Goal: Use online tool/utility: Utilize a website feature to perform a specific function

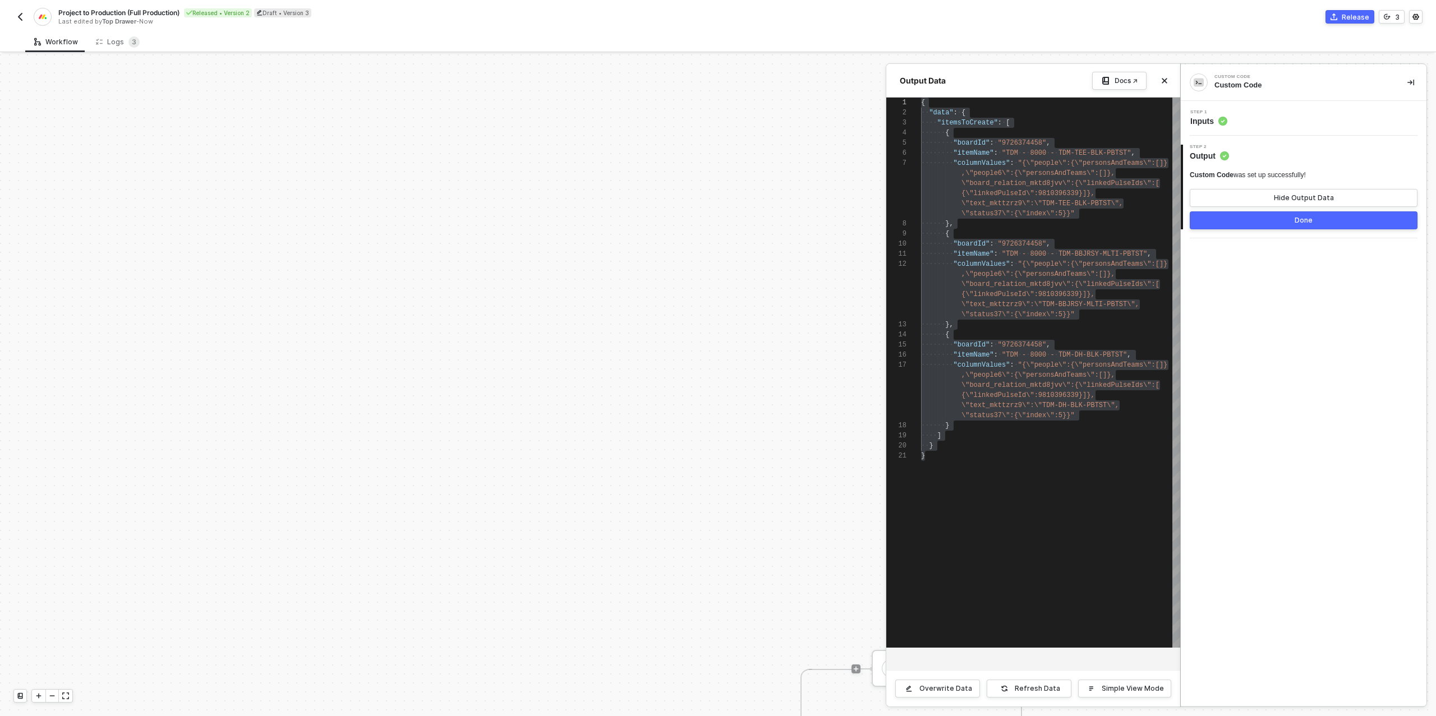
scroll to position [389, 737]
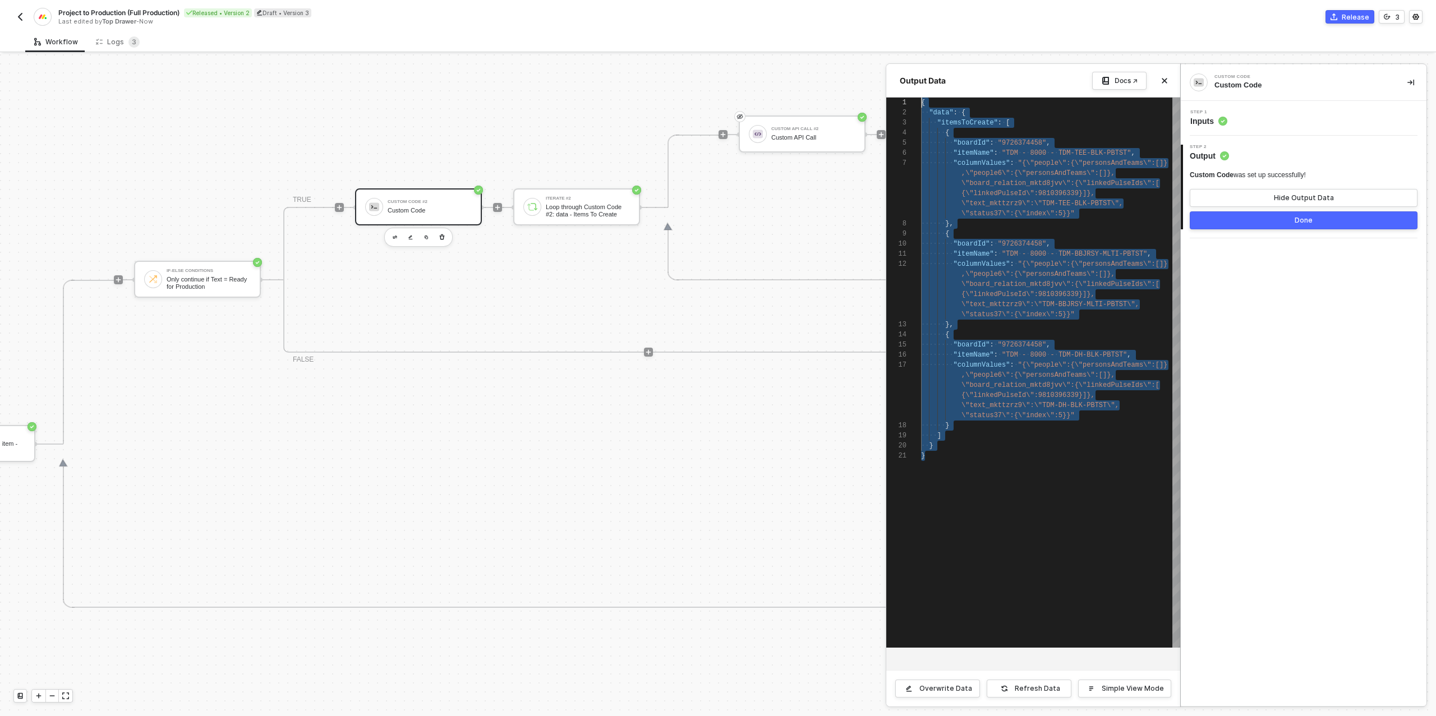
click at [1263, 122] on div "Step 1 Inputs" at bounding box center [1304, 118] width 243 height 17
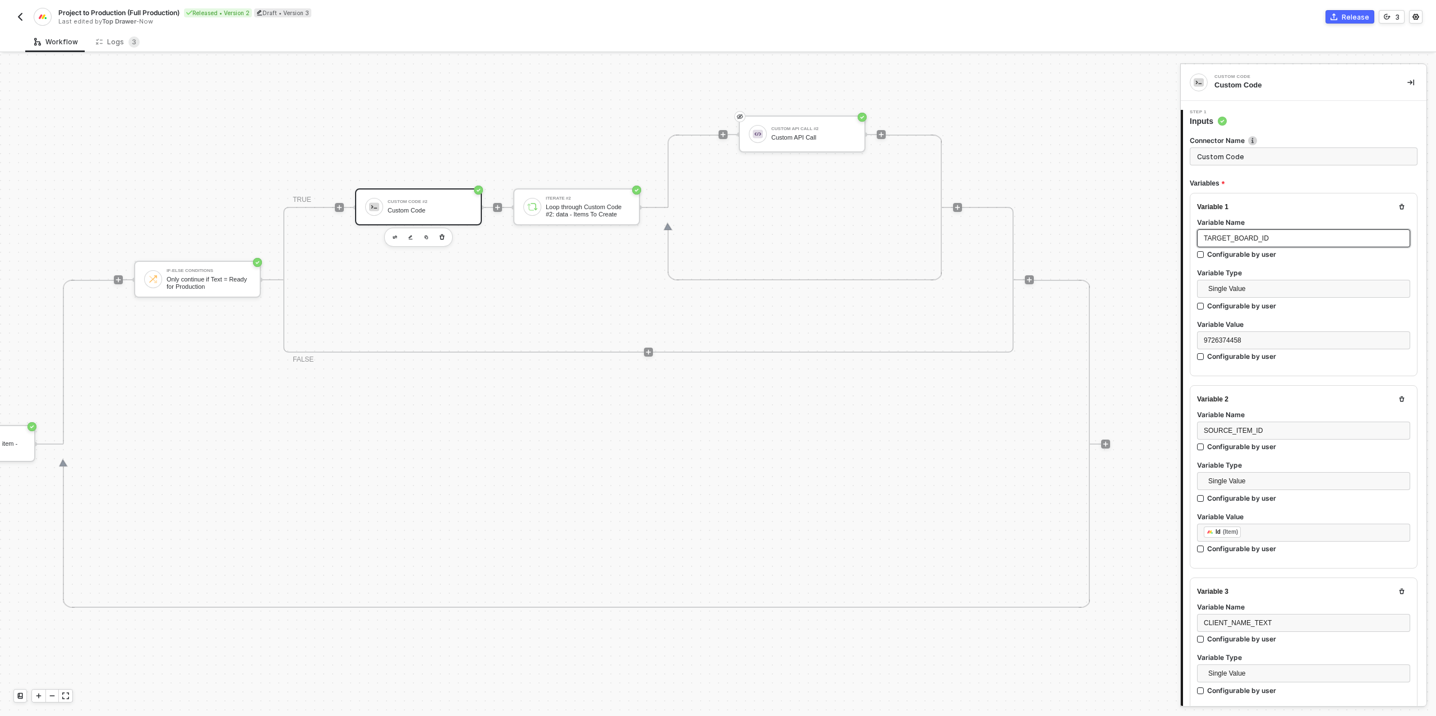
type textarea "/* One target item per source subitem → returns { itemsToCreate } */ function s…"
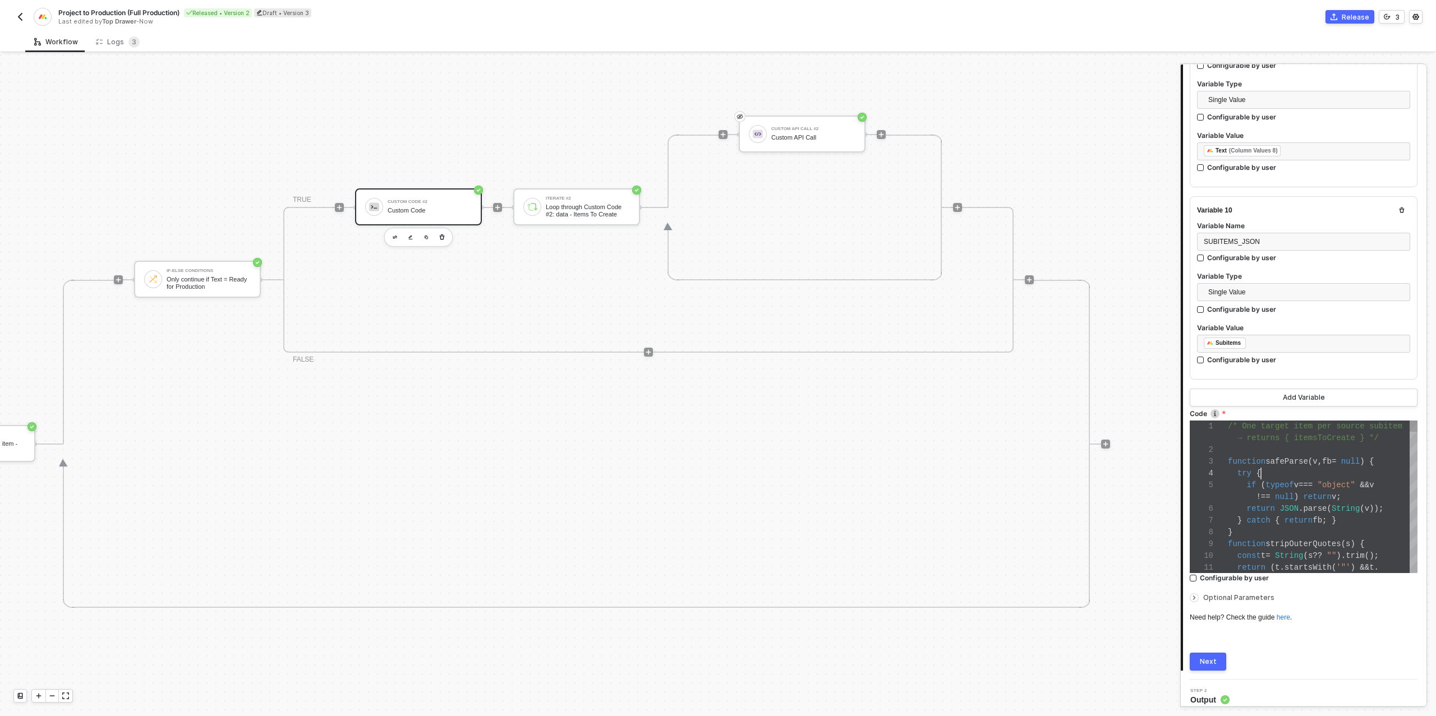
click at [1260, 464] on div "1 2 3 4 5 6 7 8 9 10 11 /* One target item per source subitem → returns { items…" at bounding box center [1303, 497] width 228 height 153
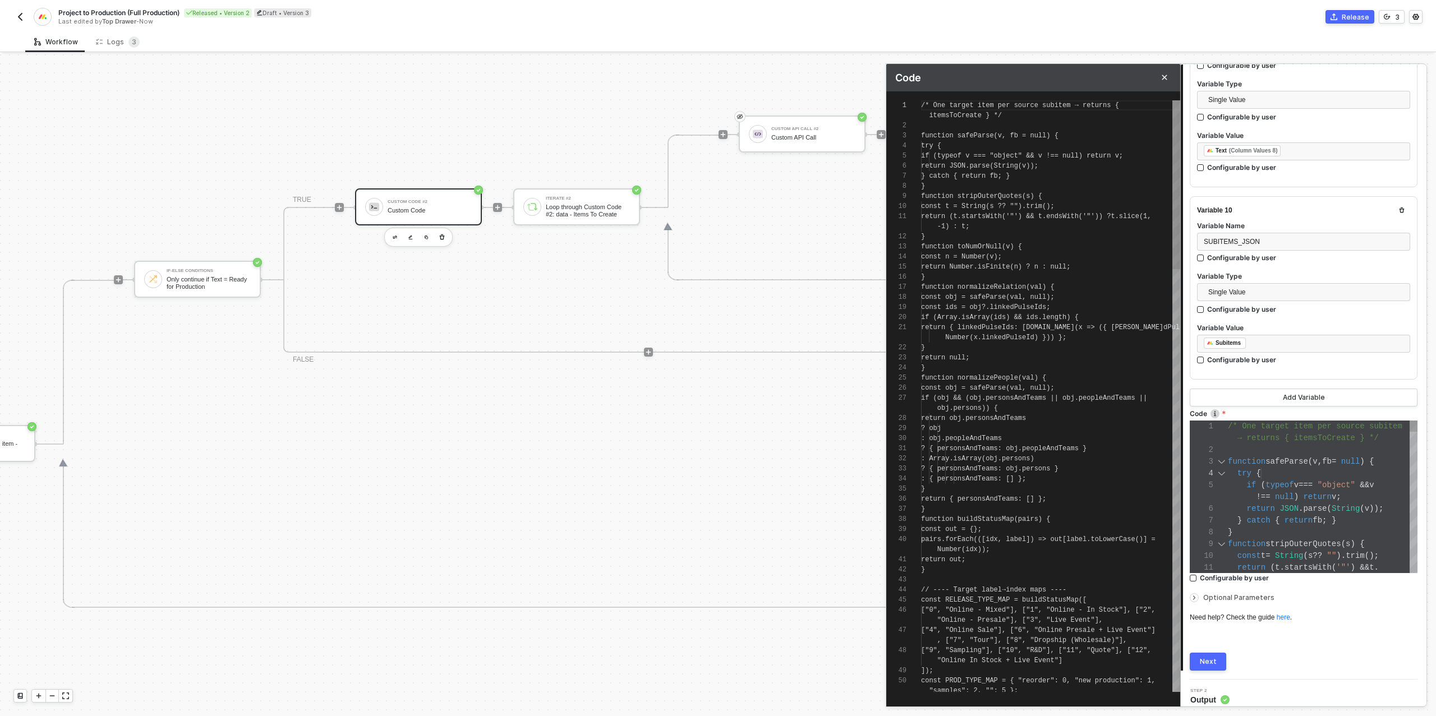
scroll to position [91, 0]
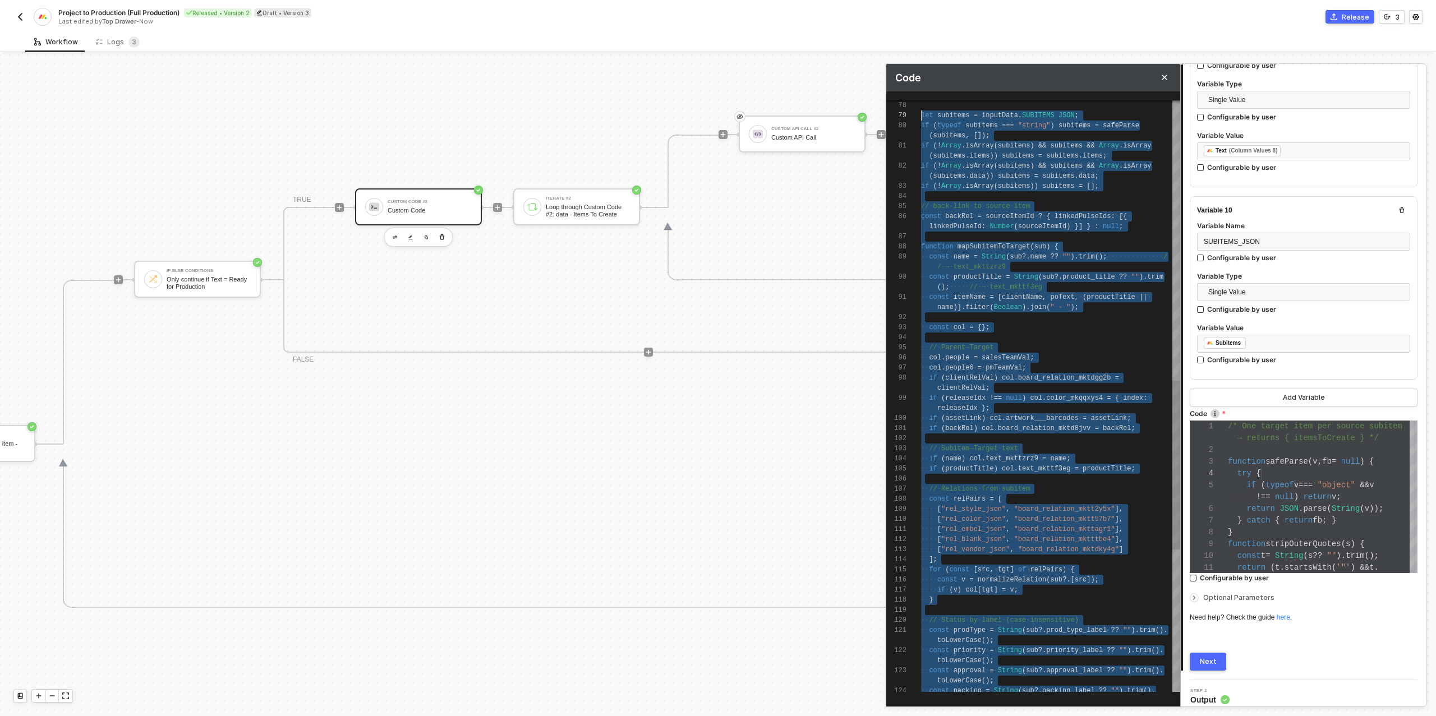
type textarea "/* One target item per source subitem → returns { itemsToCreate } */ function s…"
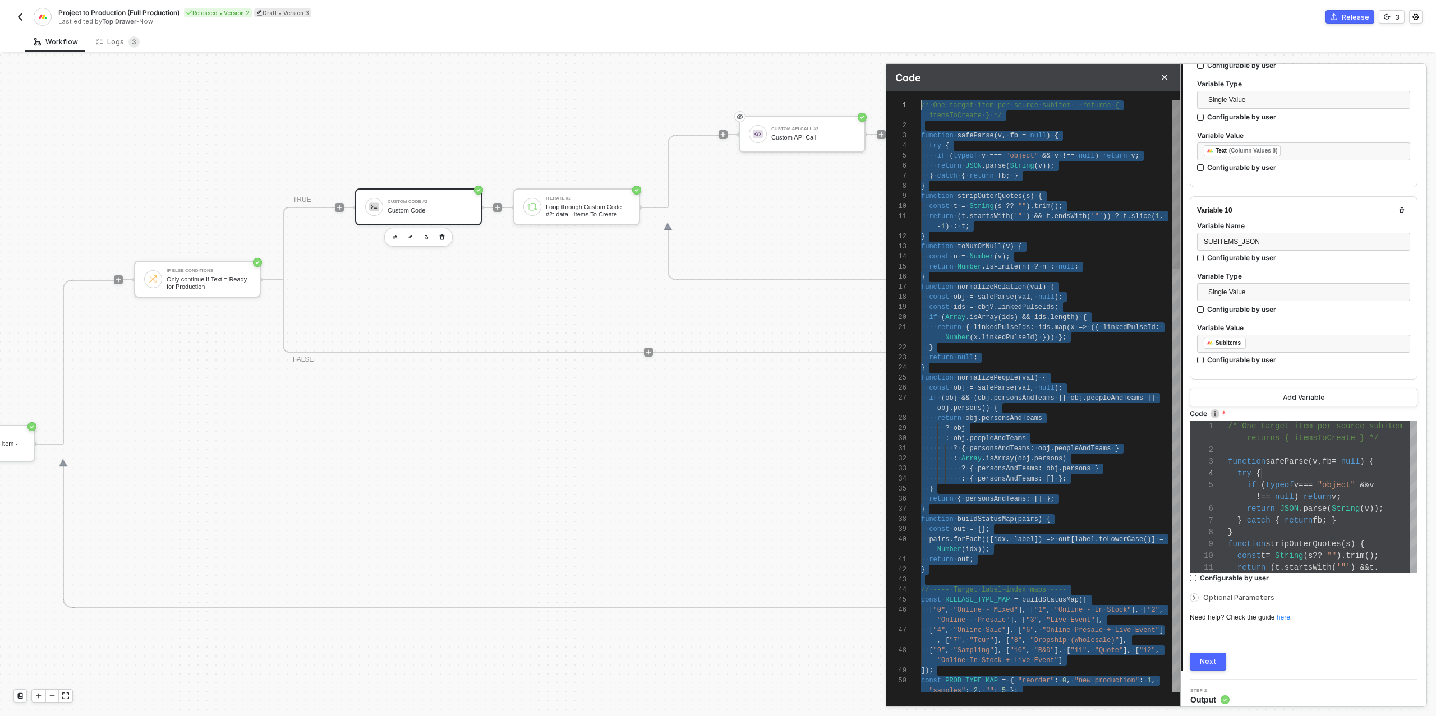
drag, startPoint x: 1056, startPoint y: 687, endPoint x: 923, endPoint y: -44, distance: 742.7
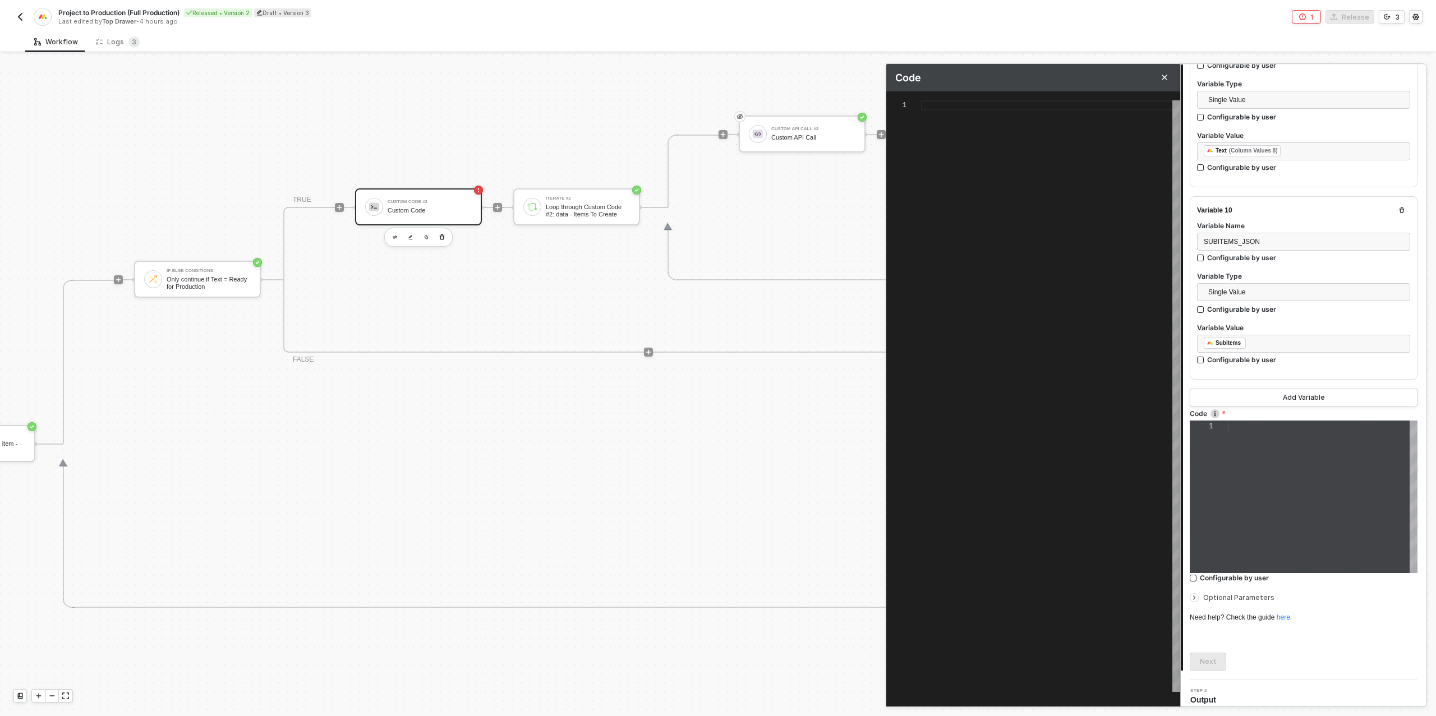
paste textarea "}; } const itemsToCreate = [DOMAIN_NAME](mapSubitemToTarget); resolve({ itemsTo…"
type textarea "}; } const itemsToCreate = [DOMAIN_NAME](mapSubitemToTarget); resolve({ itemsTo…"
type textarea "/* One target item per source subitem → returns { itemsToCreate } */ function s…"
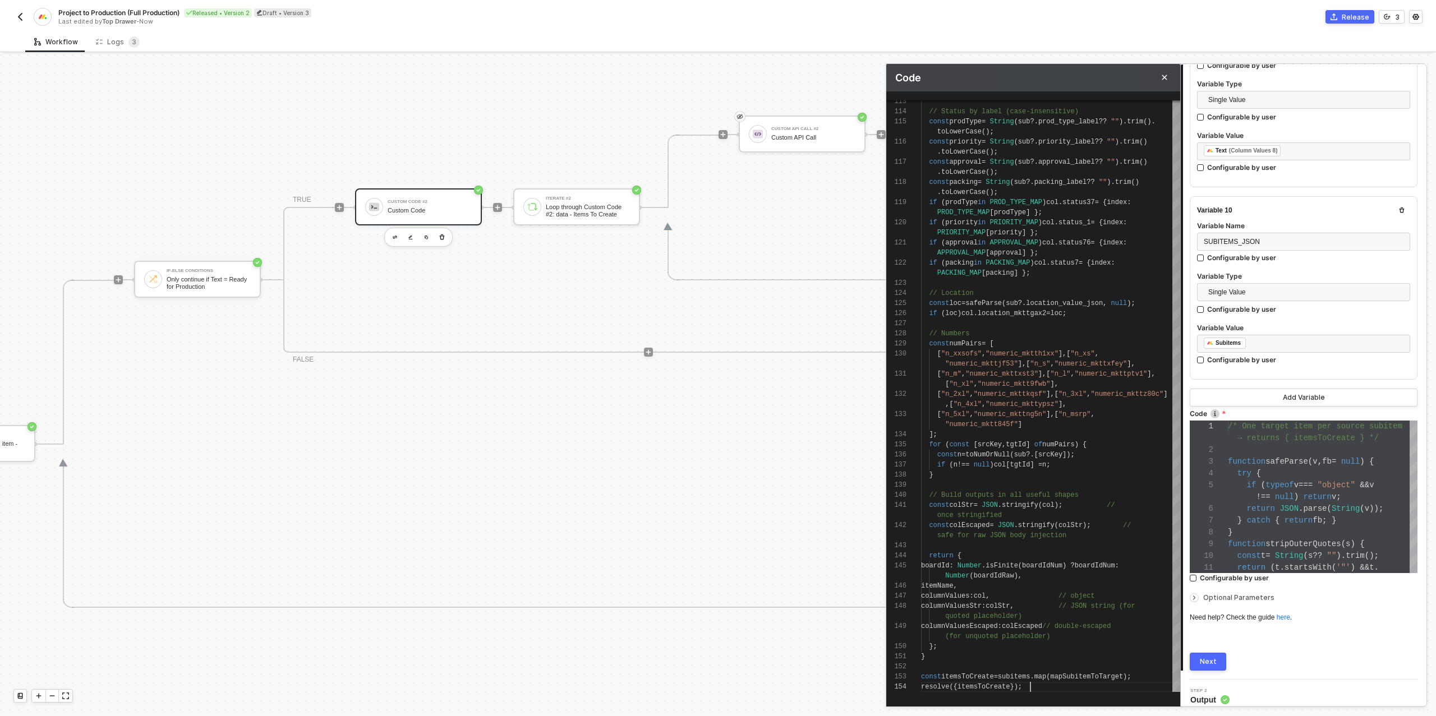
click at [1206, 658] on button "Next" at bounding box center [1207, 662] width 36 height 18
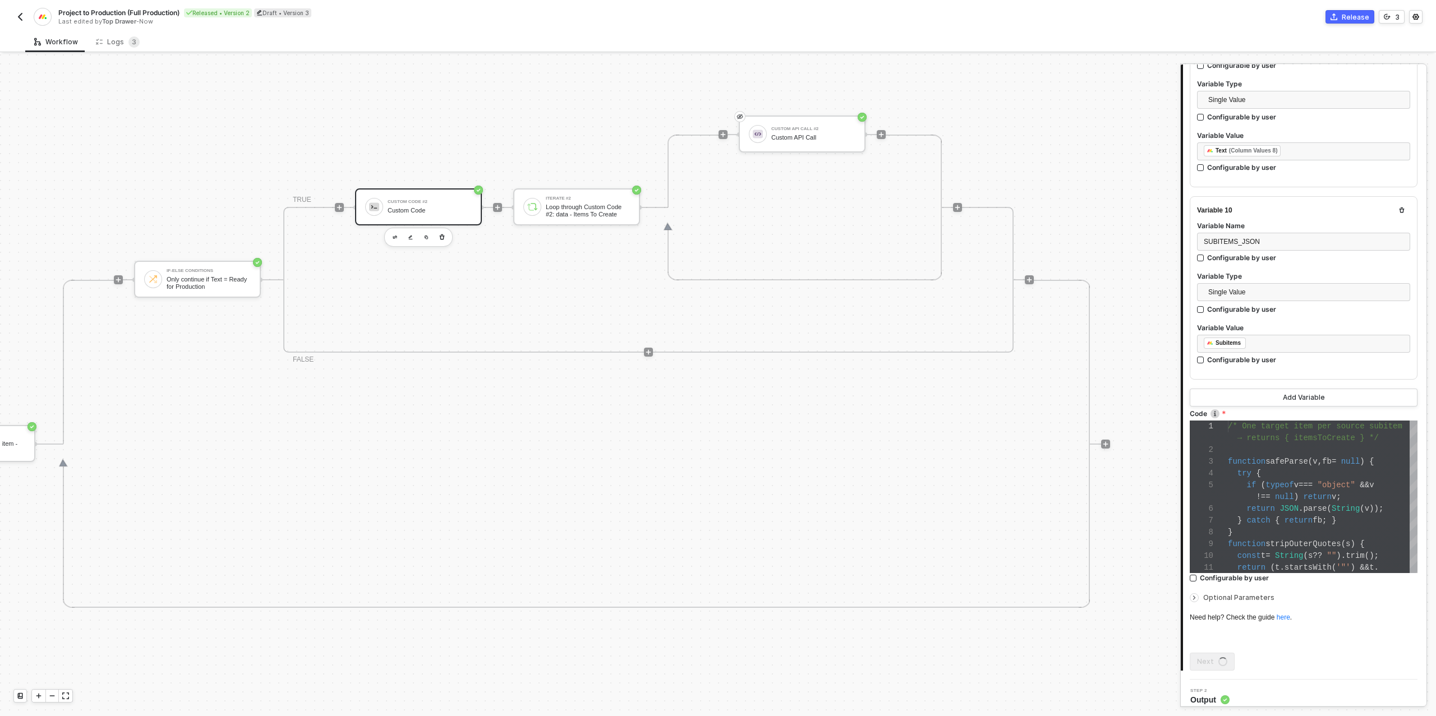
scroll to position [0, 0]
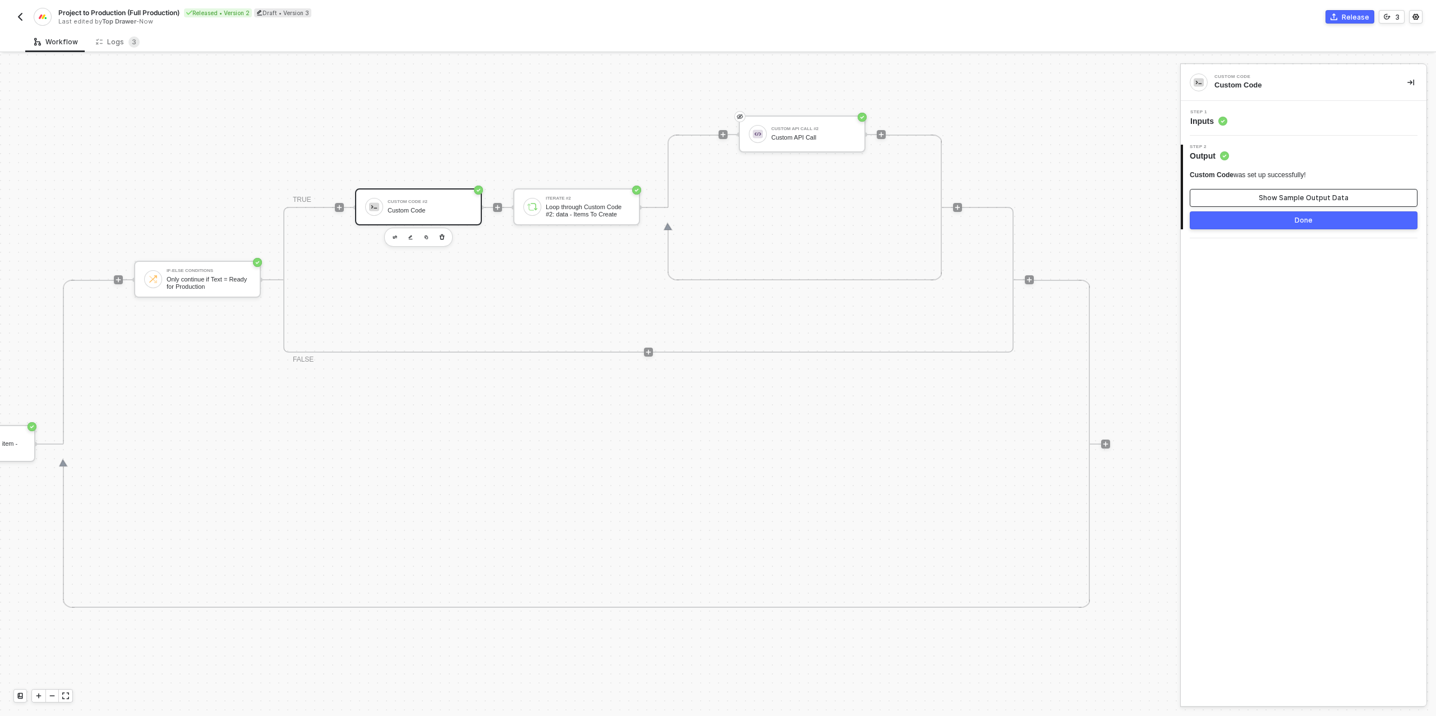
click at [1286, 193] on div "Show Sample Output Data" at bounding box center [1303, 197] width 90 height 9
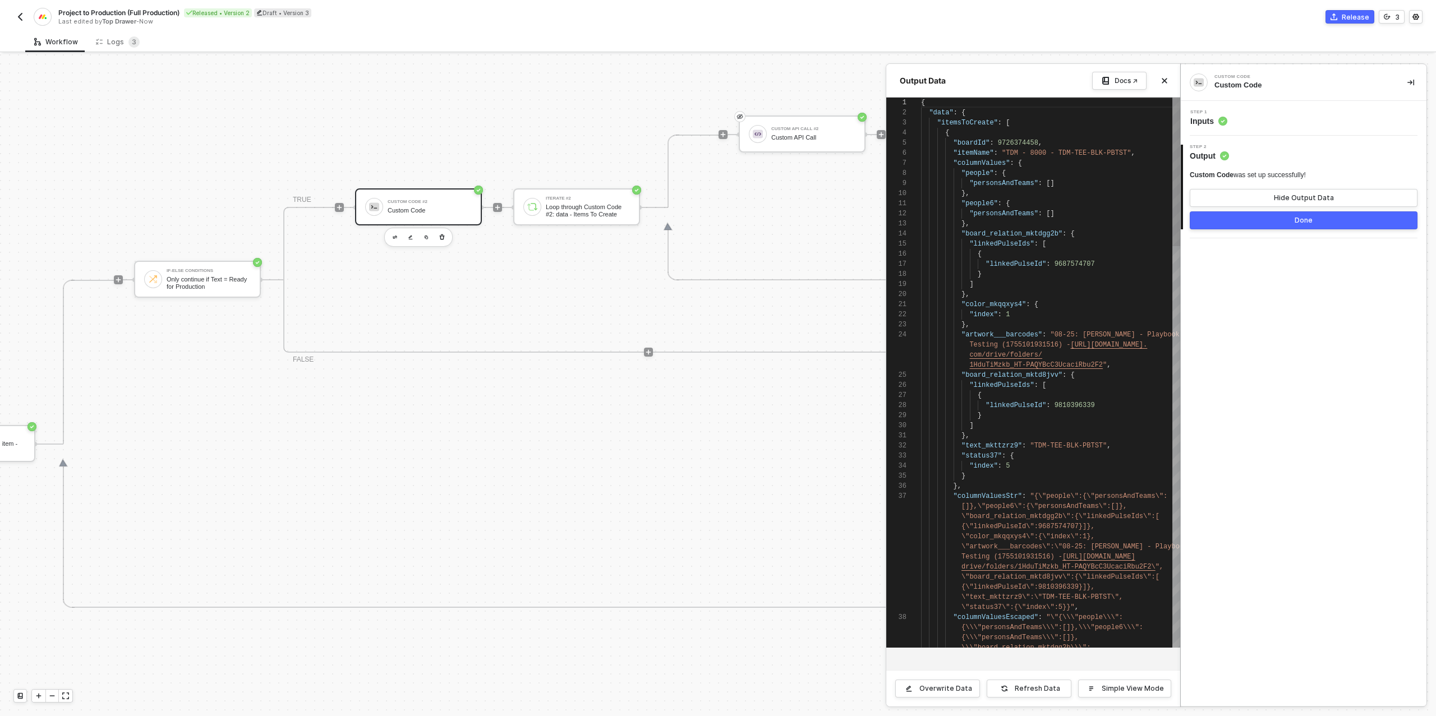
scroll to position [101, 0]
click at [772, 253] on div at bounding box center [718, 385] width 1436 height 662
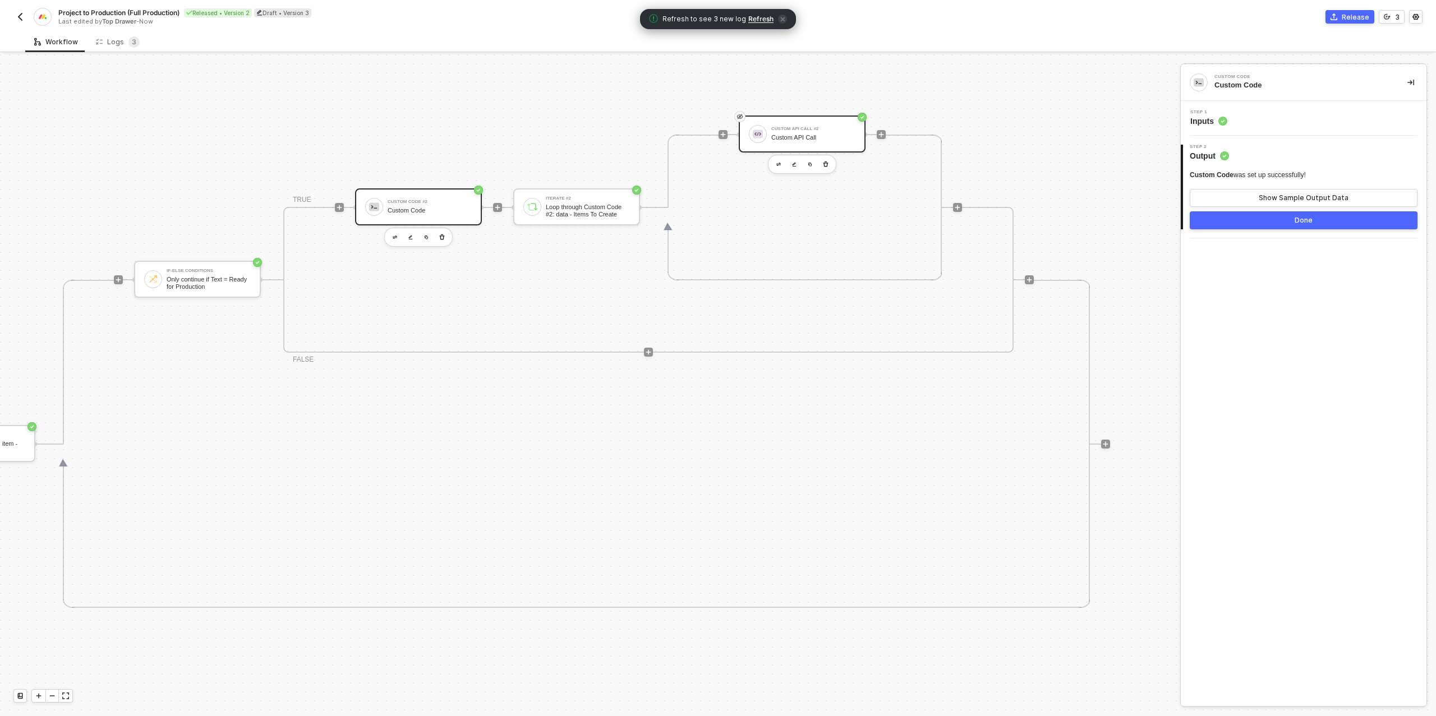
click at [813, 132] on div "Custom API Call #2 Custom API Call" at bounding box center [813, 133] width 84 height 21
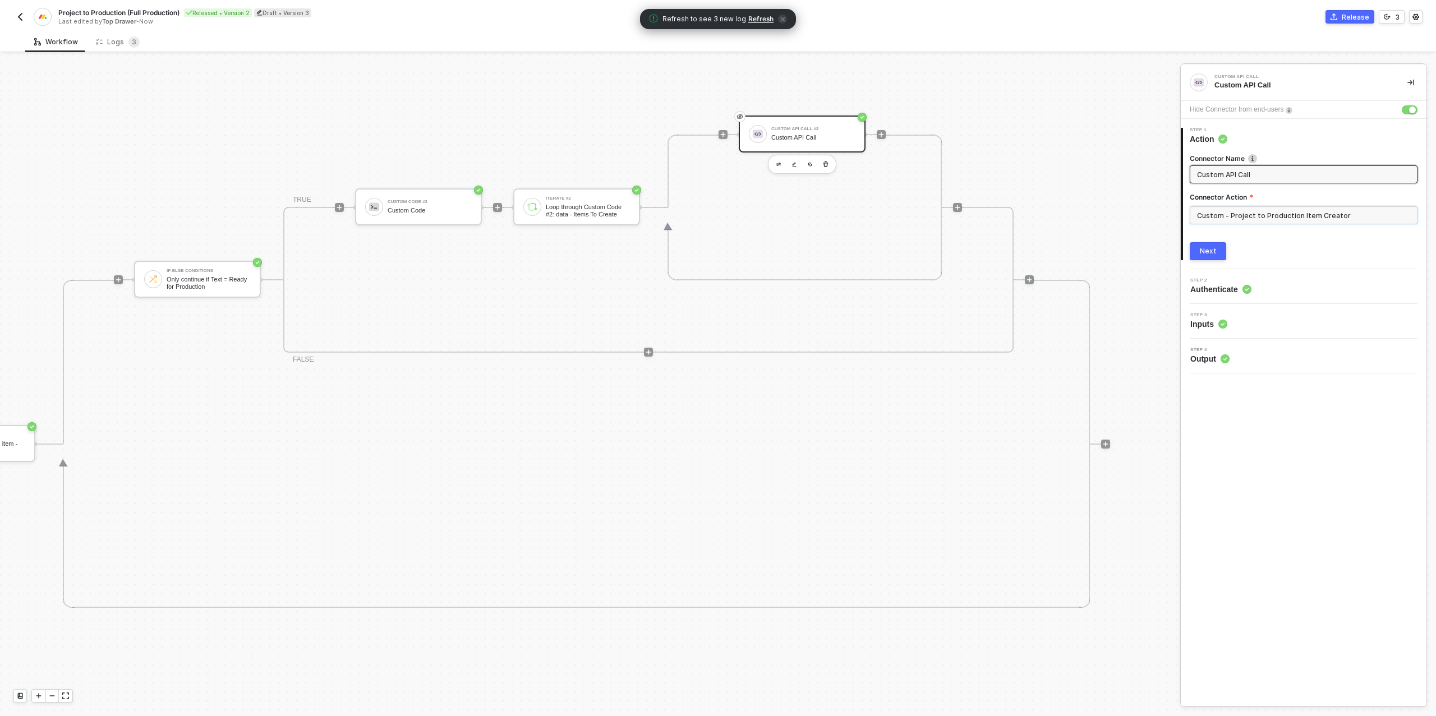
click at [1273, 217] on input "Custom - Project to Production Item Creator" at bounding box center [1303, 215] width 228 height 18
click at [1028, 137] on div "Custom Actions" at bounding box center [1088, 136] width 163 height 10
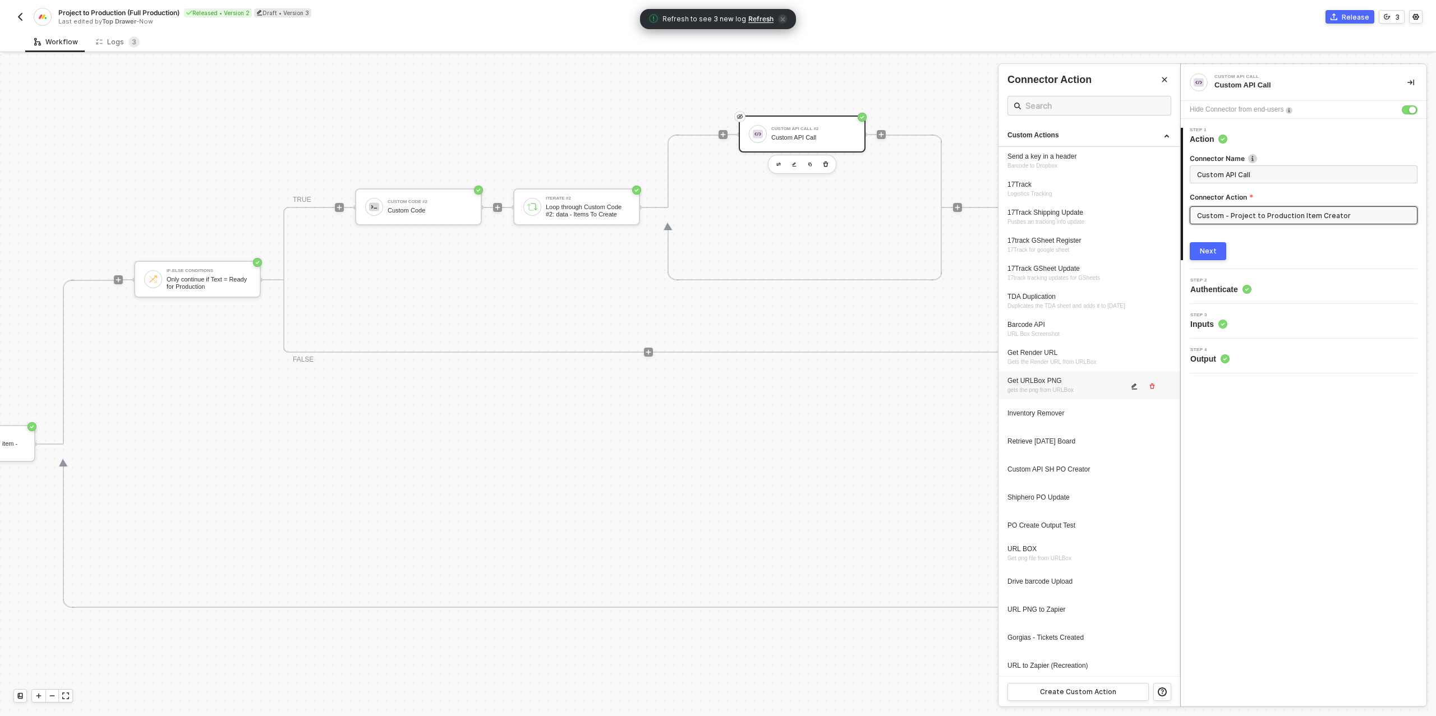
scroll to position [339, 0]
click at [1134, 665] on icon "icon-edit" at bounding box center [1134, 664] width 7 height 7
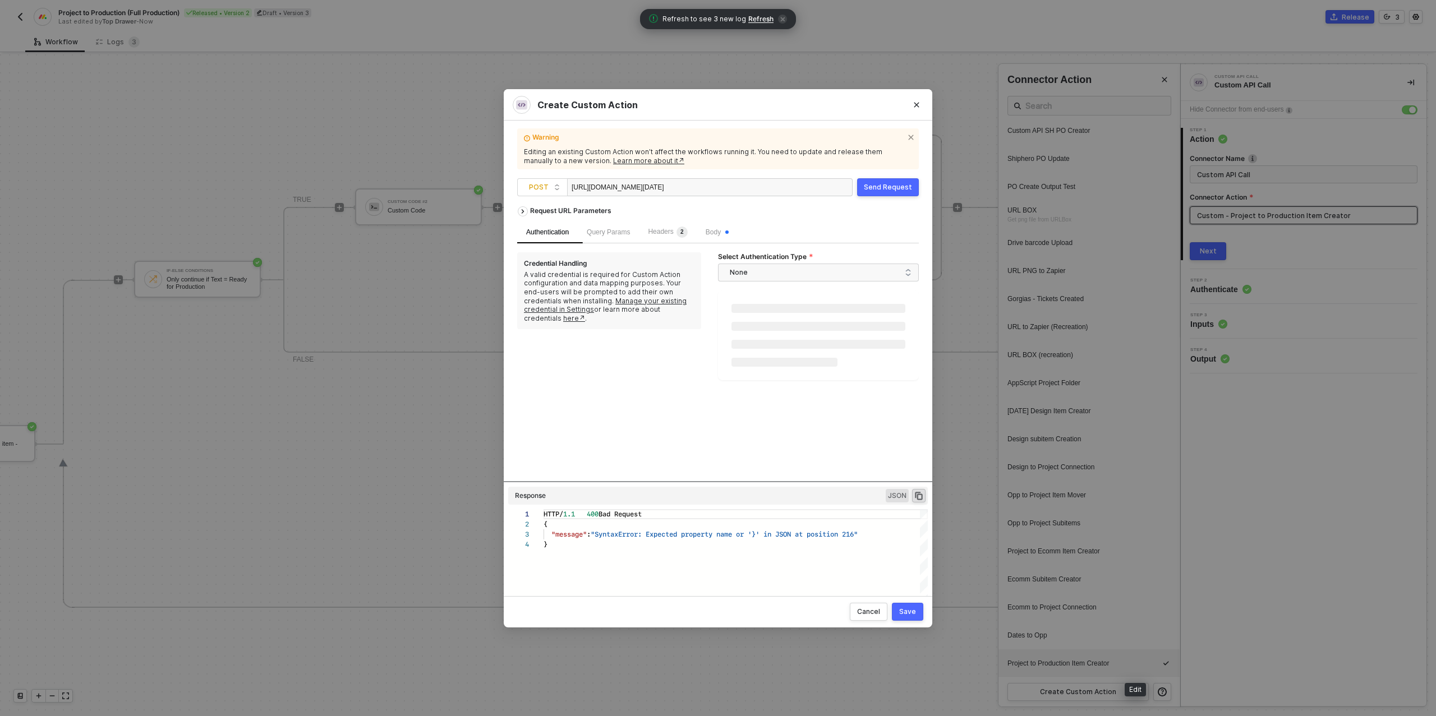
scroll to position [30, 0]
click at [727, 225] on div "Body" at bounding box center [717, 232] width 41 height 22
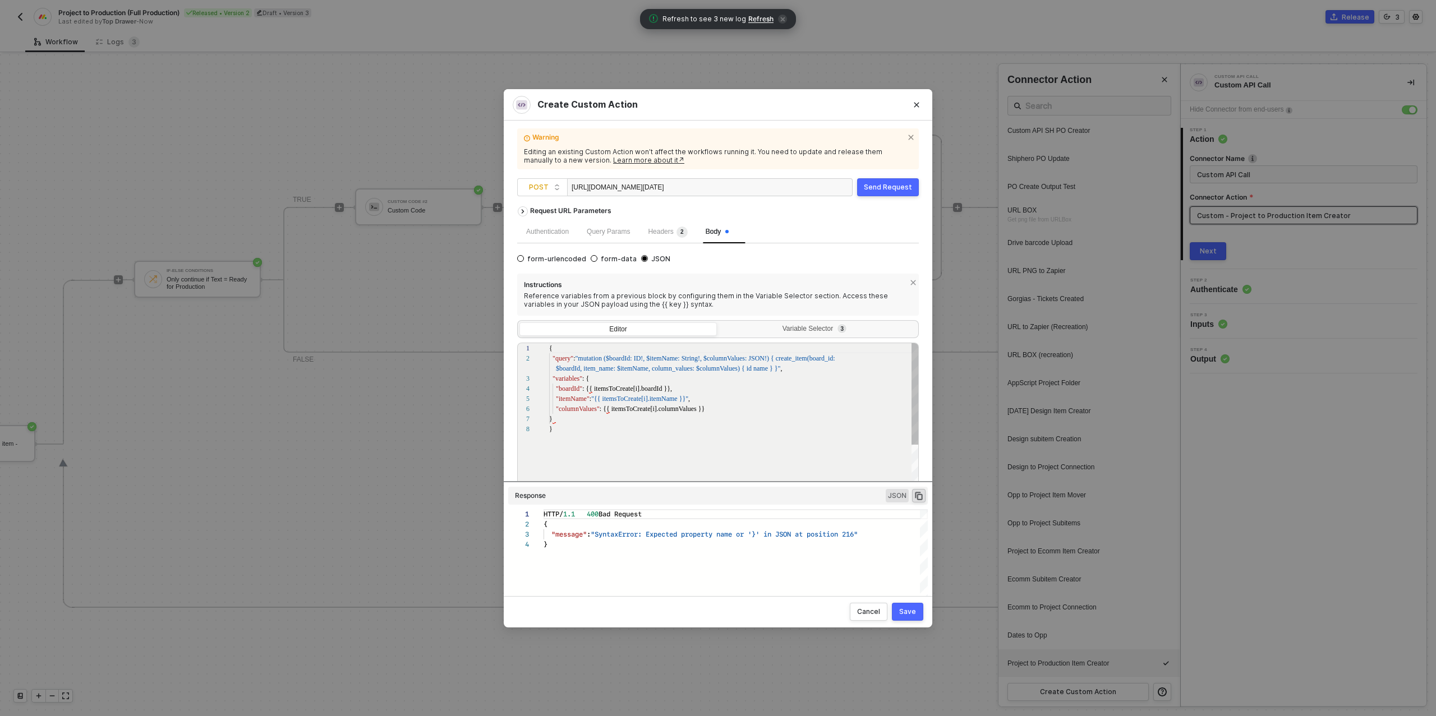
scroll to position [71, 0]
click at [766, 325] on div "Variable Selector 3" at bounding box center [816, 329] width 183 height 9
click at [719, 322] on input "Variable Selector 3" at bounding box center [719, 322] width 0 height 0
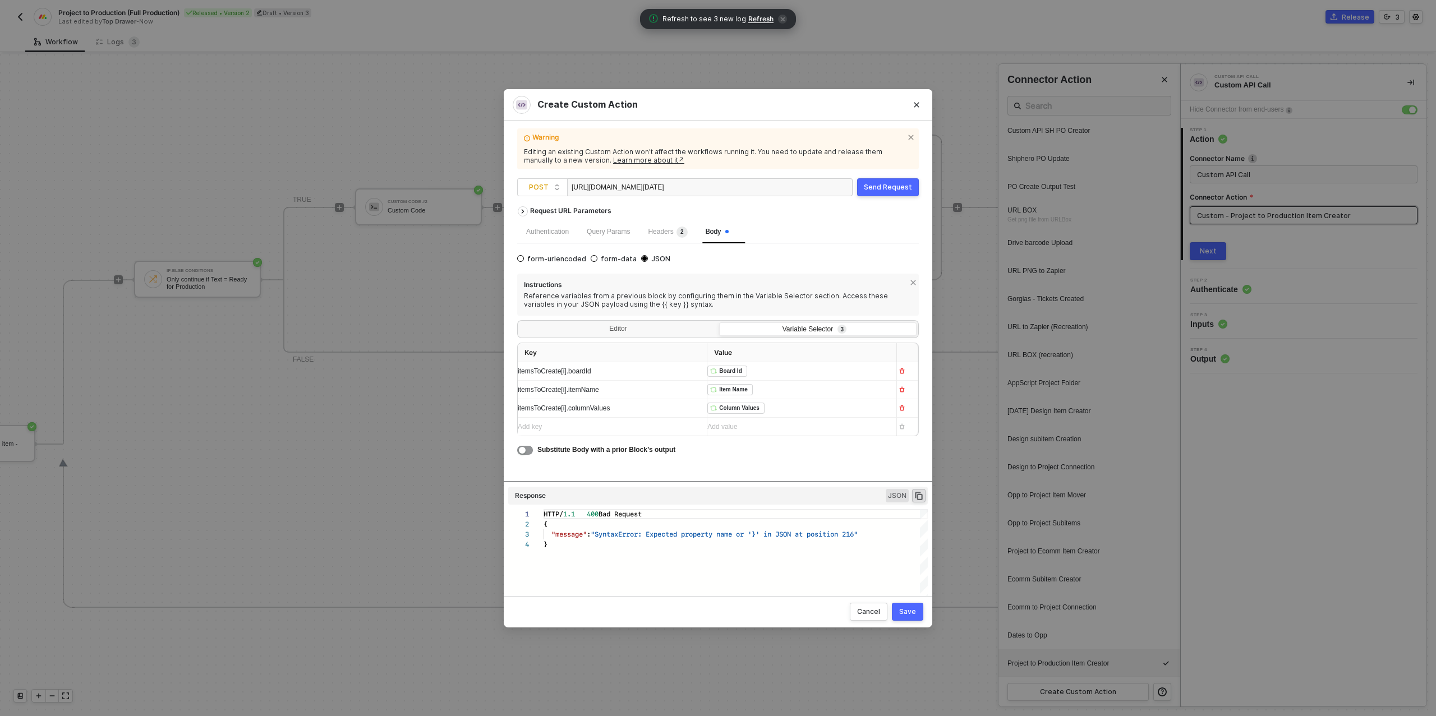
click at [592, 405] on span "itemsToCreate[i].columnValues" at bounding box center [564, 408] width 93 height 8
click at [885, 188] on div "Send Request" at bounding box center [888, 187] width 48 height 9
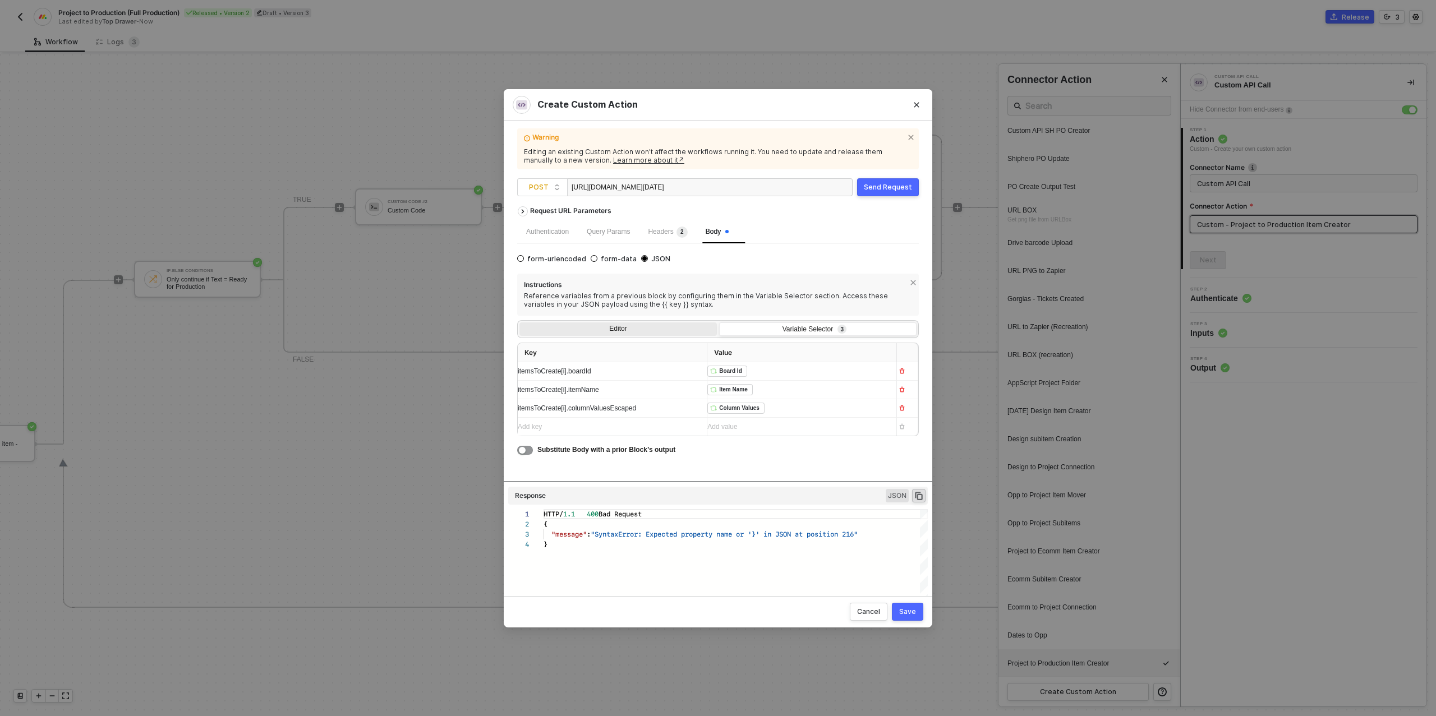
click at [639, 334] on div "Editor" at bounding box center [617, 330] width 197 height 16
click at [519, 322] on input "Editor" at bounding box center [519, 322] width 0 height 0
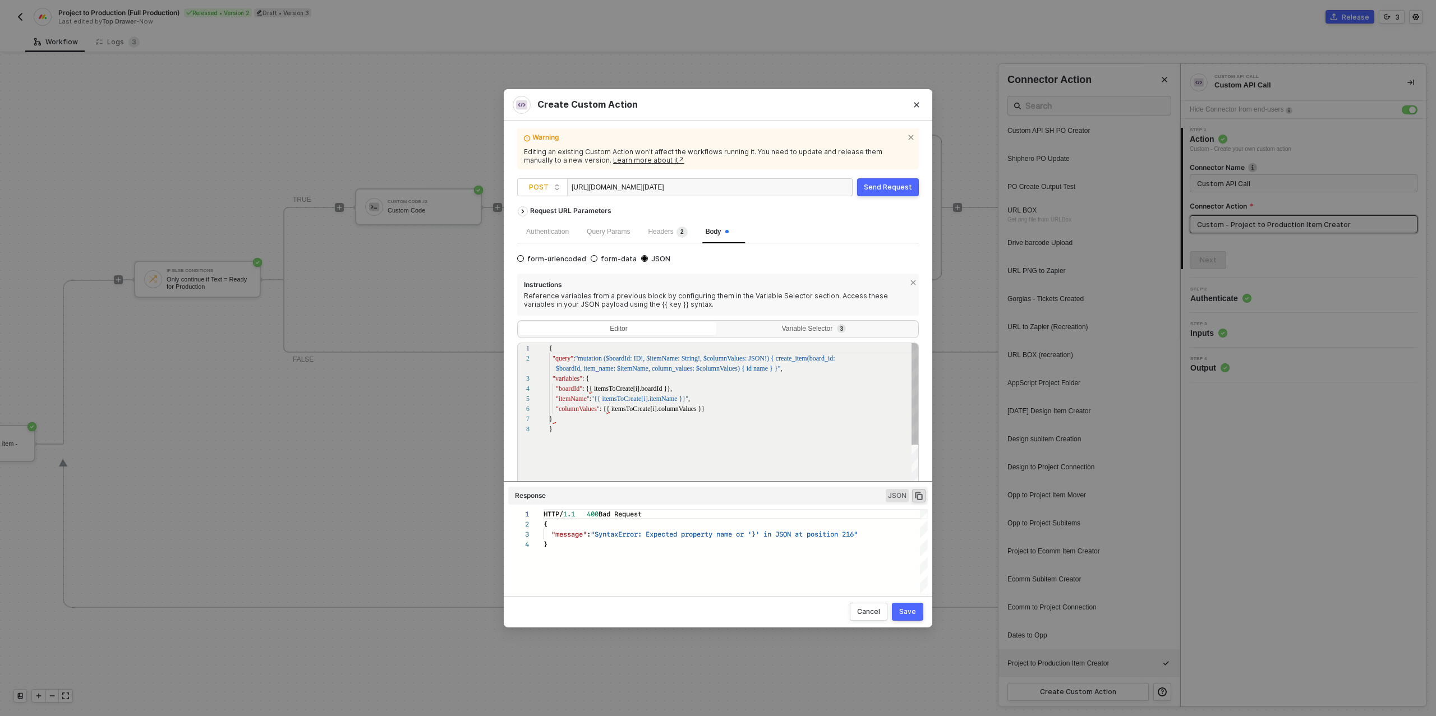
scroll to position [71, 0]
click at [800, 330] on div "Variable Selector 3" at bounding box center [816, 329] width 183 height 9
click at [719, 322] on input "Variable Selector 3" at bounding box center [719, 322] width 0 height 0
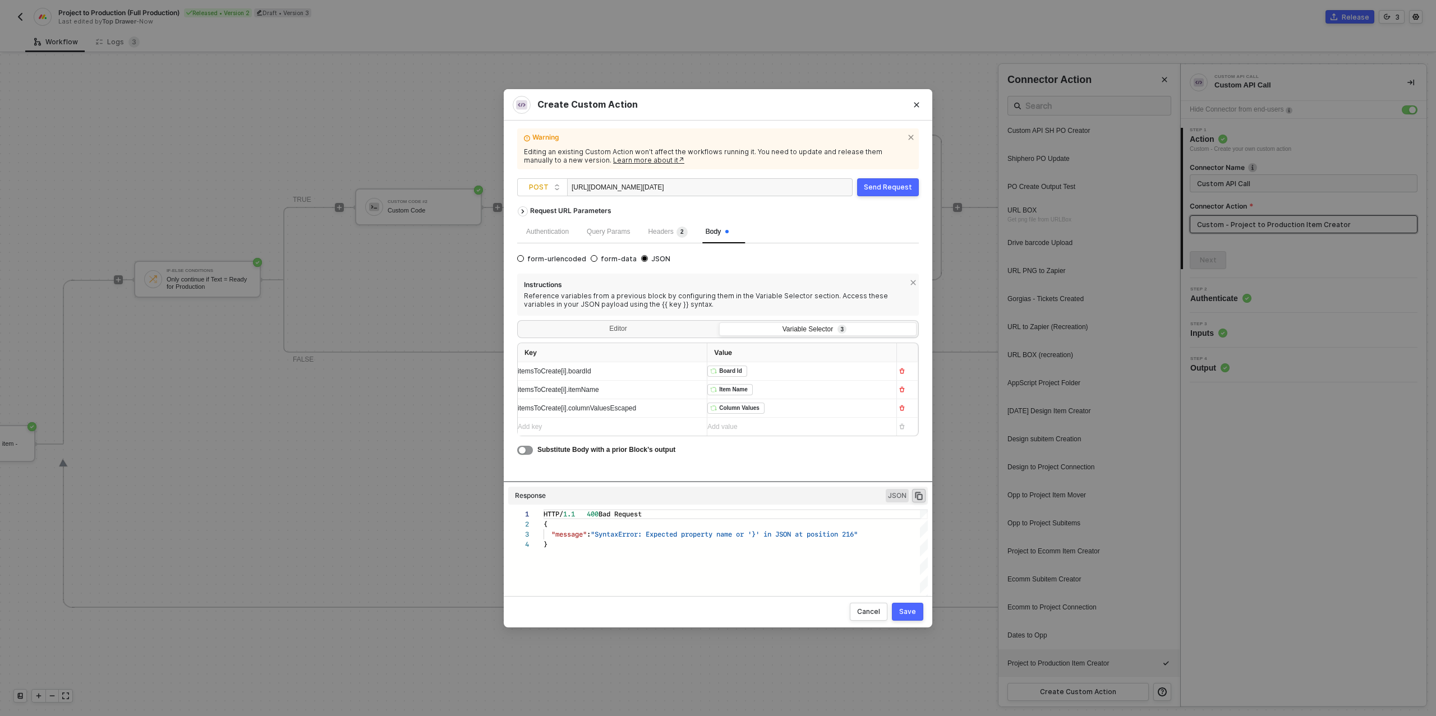
click at [591, 413] on div "itemsToCreate[i].columnValuesEscaped" at bounding box center [608, 408] width 180 height 18
copy span "itemsToCreate[i].columnValuesEscaped"
click at [601, 410] on span "itemsToCreate[i].columnValuesEscaped" at bounding box center [577, 408] width 118 height 8
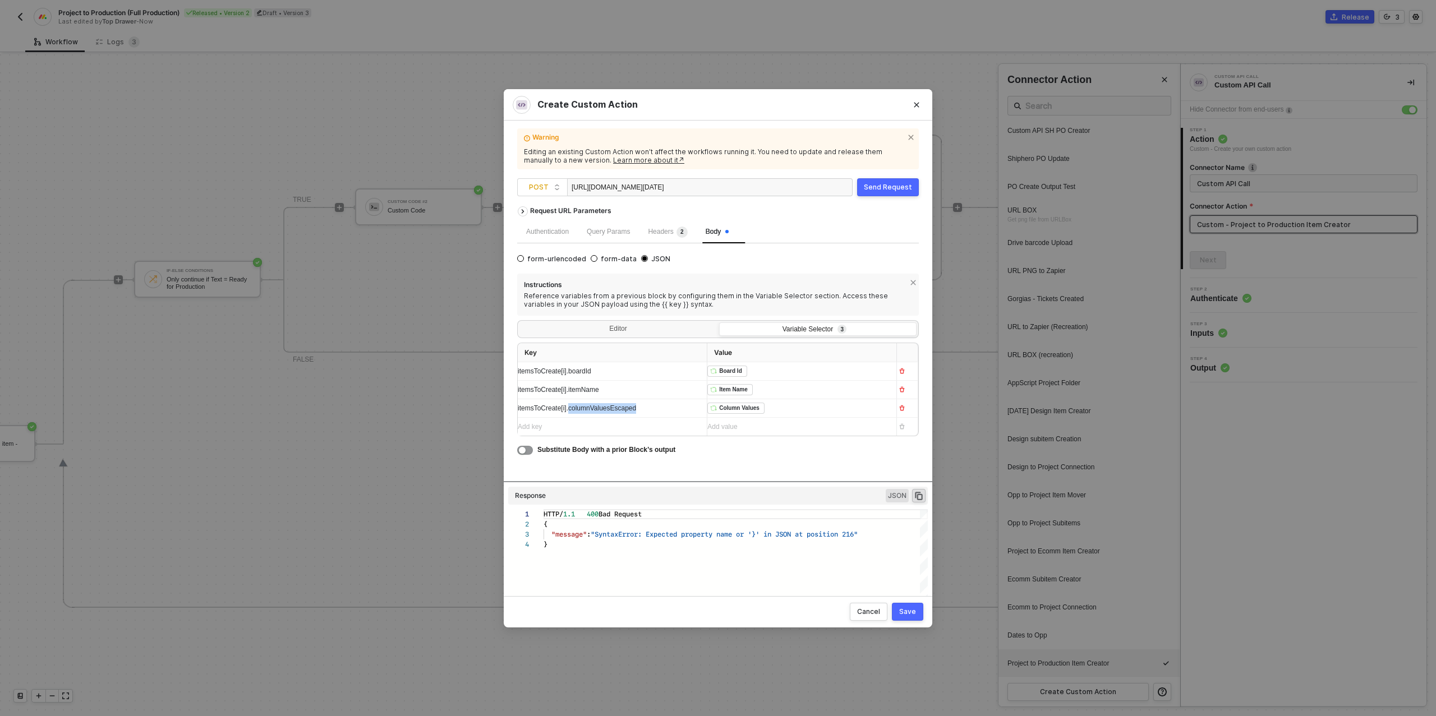
click at [601, 410] on span "itemsToCreate[i].columnValuesEscaped" at bounding box center [577, 408] width 118 height 8
click at [641, 325] on div "Editor" at bounding box center [617, 330] width 197 height 16
click at [519, 322] on input "Editor" at bounding box center [519, 322] width 0 height 0
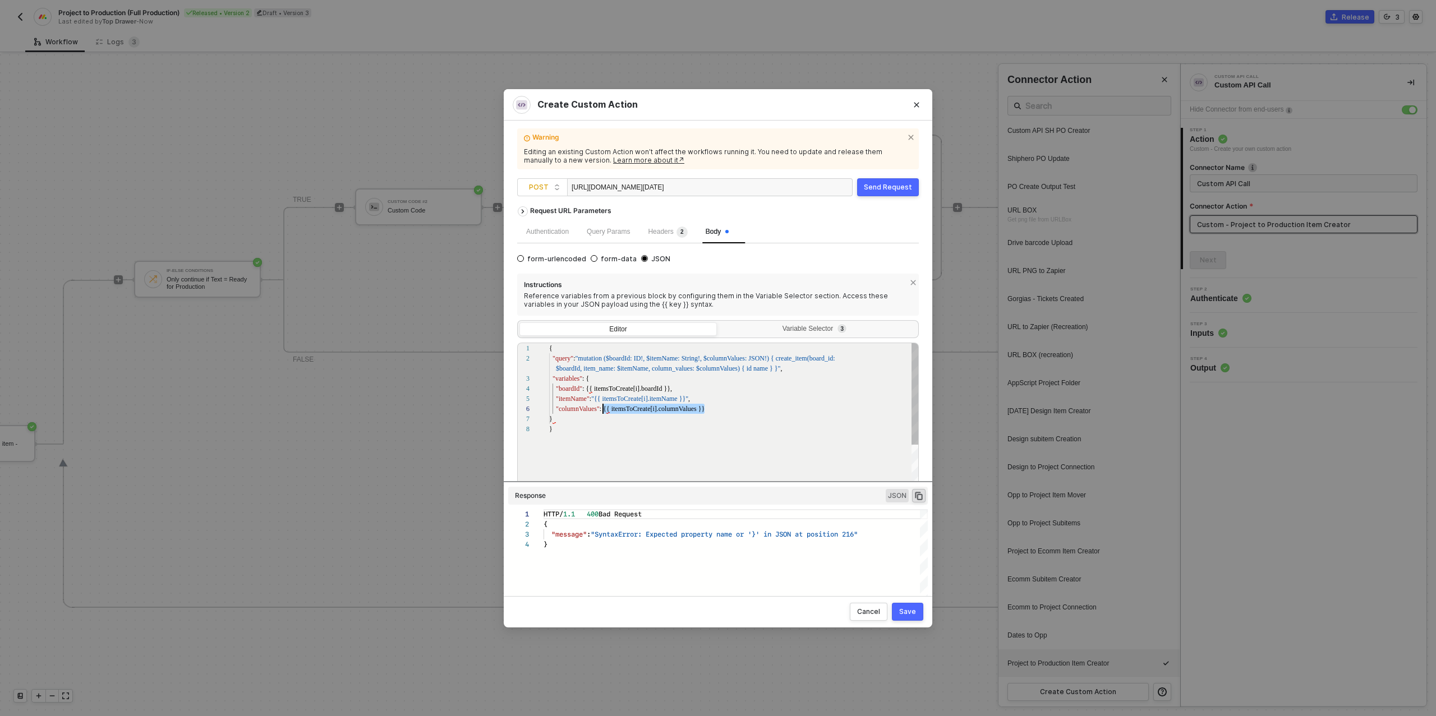
scroll to position [50, 52]
drag, startPoint x: 714, startPoint y: 409, endPoint x: 603, endPoint y: 409, distance: 111.6
drag, startPoint x: 647, startPoint y: 408, endPoint x: 659, endPoint y: 408, distance: 11.8
click at [647, 408] on span "itemsToCreate[i].columnValues" at bounding box center [653, 409] width 85 height 8
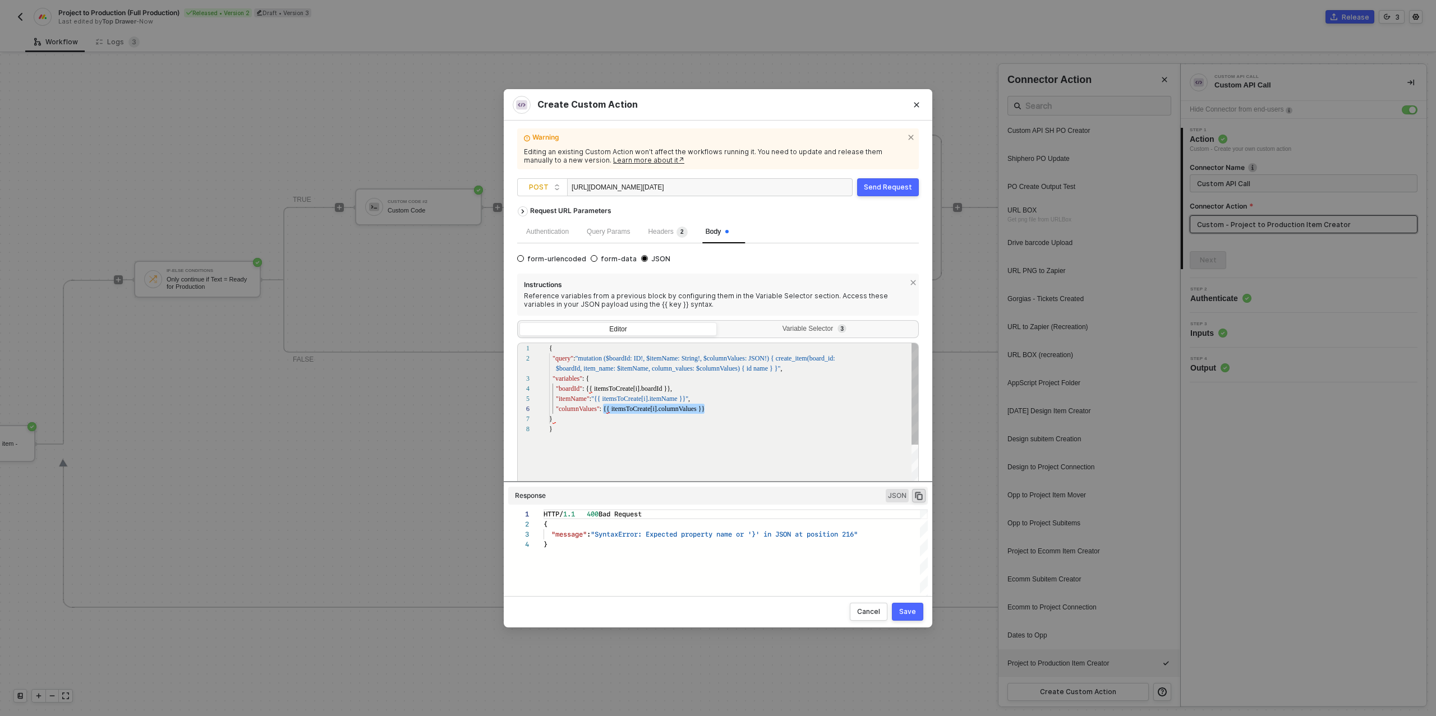
drag, startPoint x: 708, startPoint y: 409, endPoint x: 606, endPoint y: 412, distance: 102.1
click at [563, 419] on div "}" at bounding box center [734, 419] width 370 height 10
drag, startPoint x: 708, startPoint y: 412, endPoint x: 603, endPoint y: 408, distance: 105.5
click at [889, 190] on div "Send Request" at bounding box center [888, 187] width 48 height 9
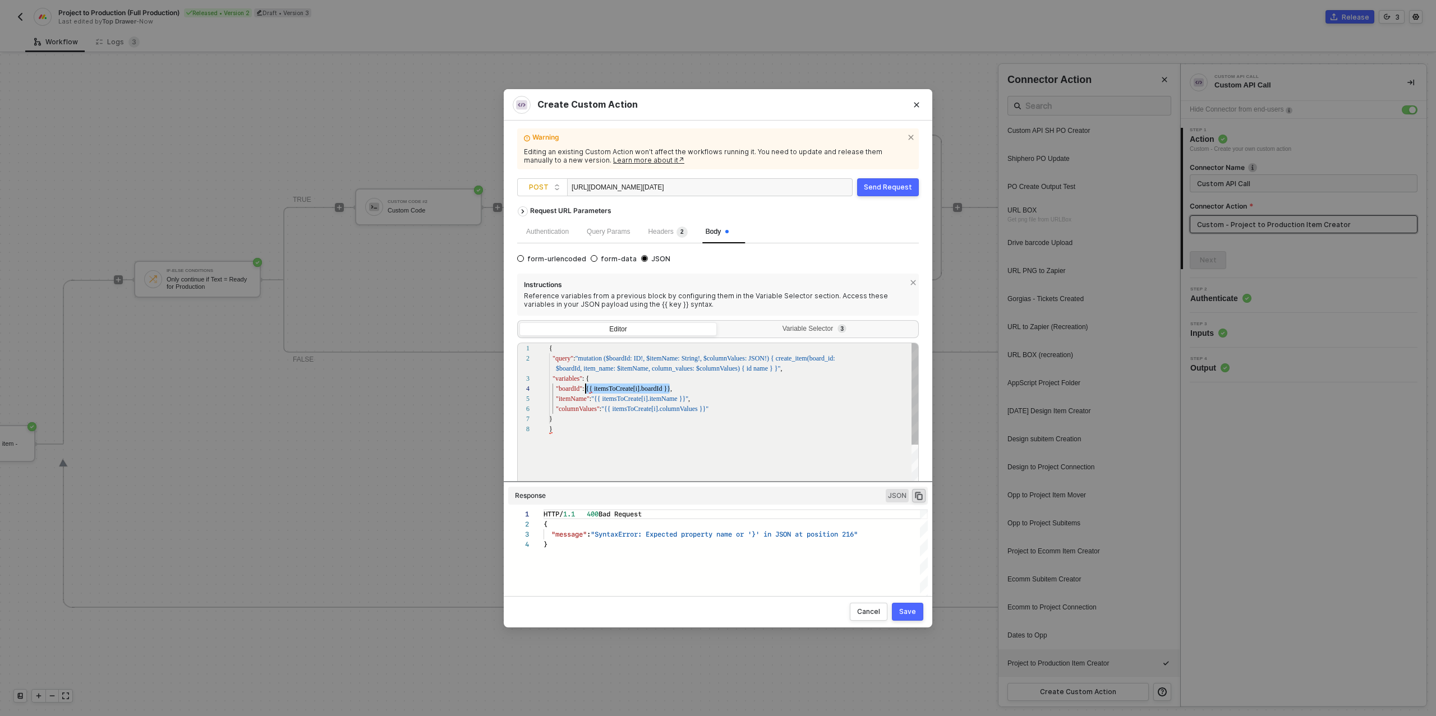
scroll to position [30, 36]
drag, startPoint x: 670, startPoint y: 388, endPoint x: 633, endPoint y: 394, distance: 38.0
click at [903, 178] on button "Send Request" at bounding box center [888, 187] width 62 height 18
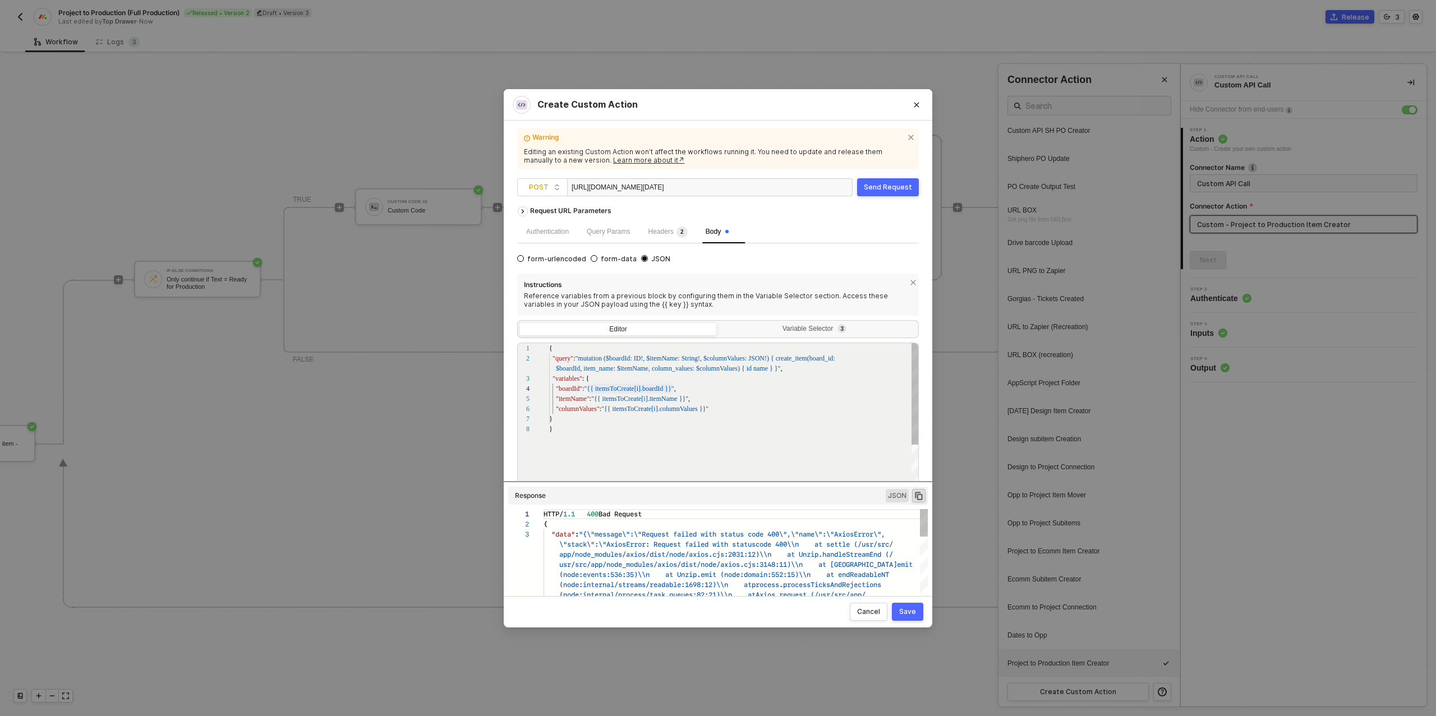
scroll to position [20, 0]
click at [908, 609] on div "Save" at bounding box center [907, 611] width 17 height 9
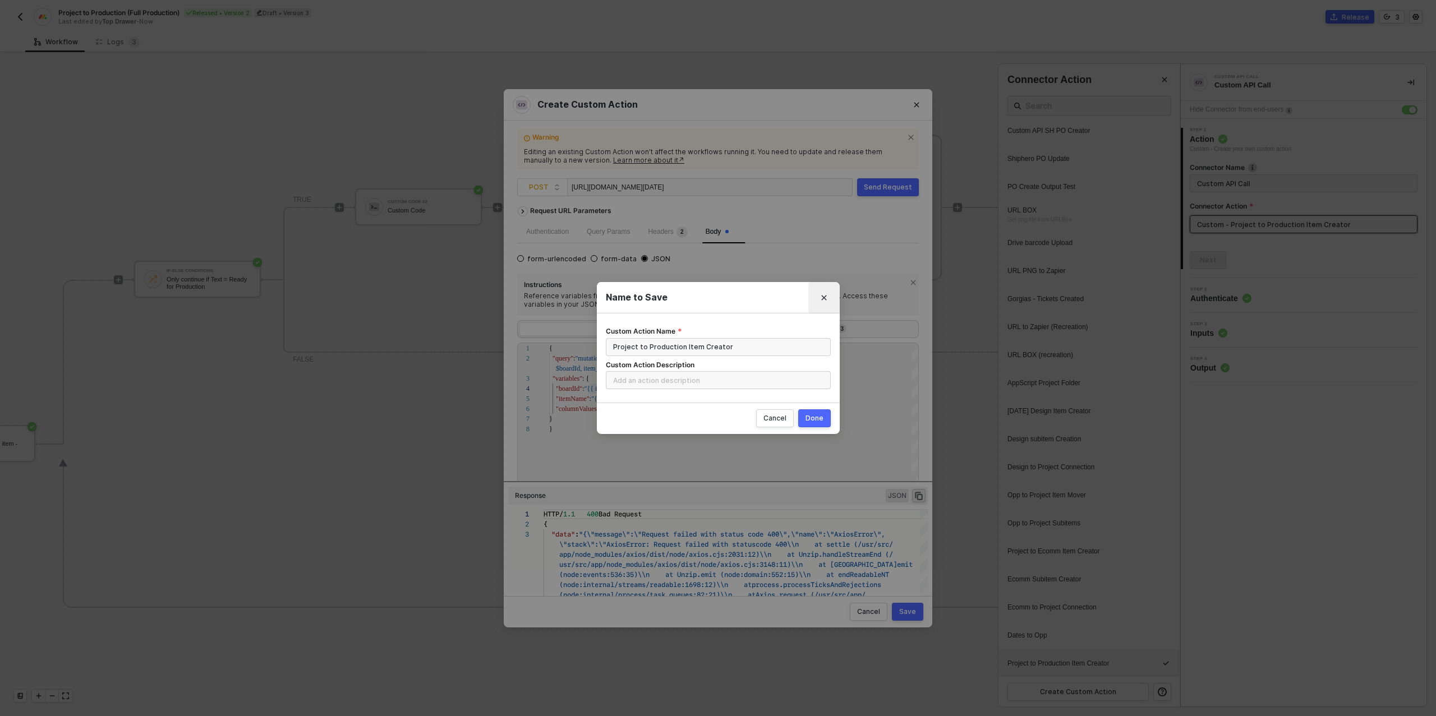
click at [828, 298] on button "Close" at bounding box center [824, 298] width 18 height 18
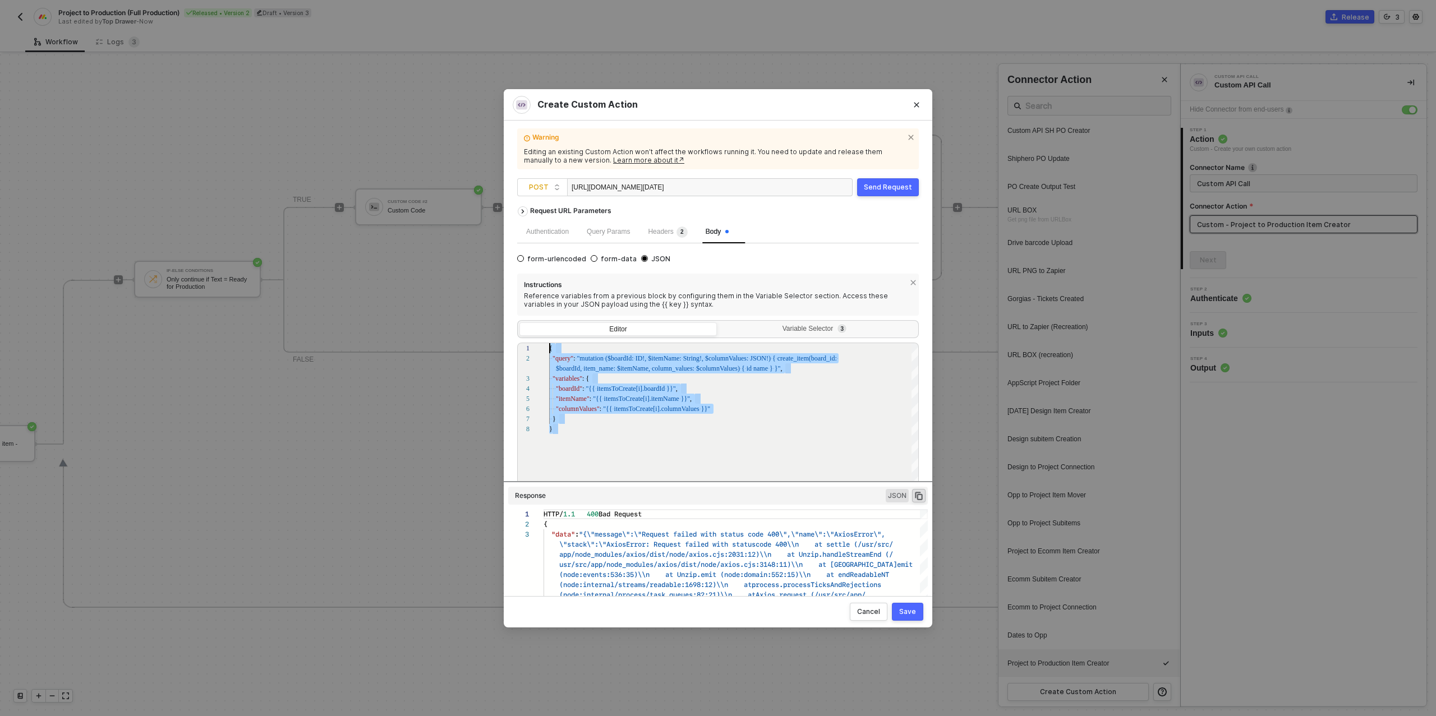
scroll to position [0, 0]
drag, startPoint x: 577, startPoint y: 434, endPoint x: 534, endPoint y: 339, distance: 103.9
paste textarea "{{itemsToCreate[i].boardId}}, "itemName": "{{itemsToCreate[i].itemName}}", "col…"
type textarea "{ "query": "mutation ($boardId: ID!, $itemName: String!, $columnValues: JSON!) …"
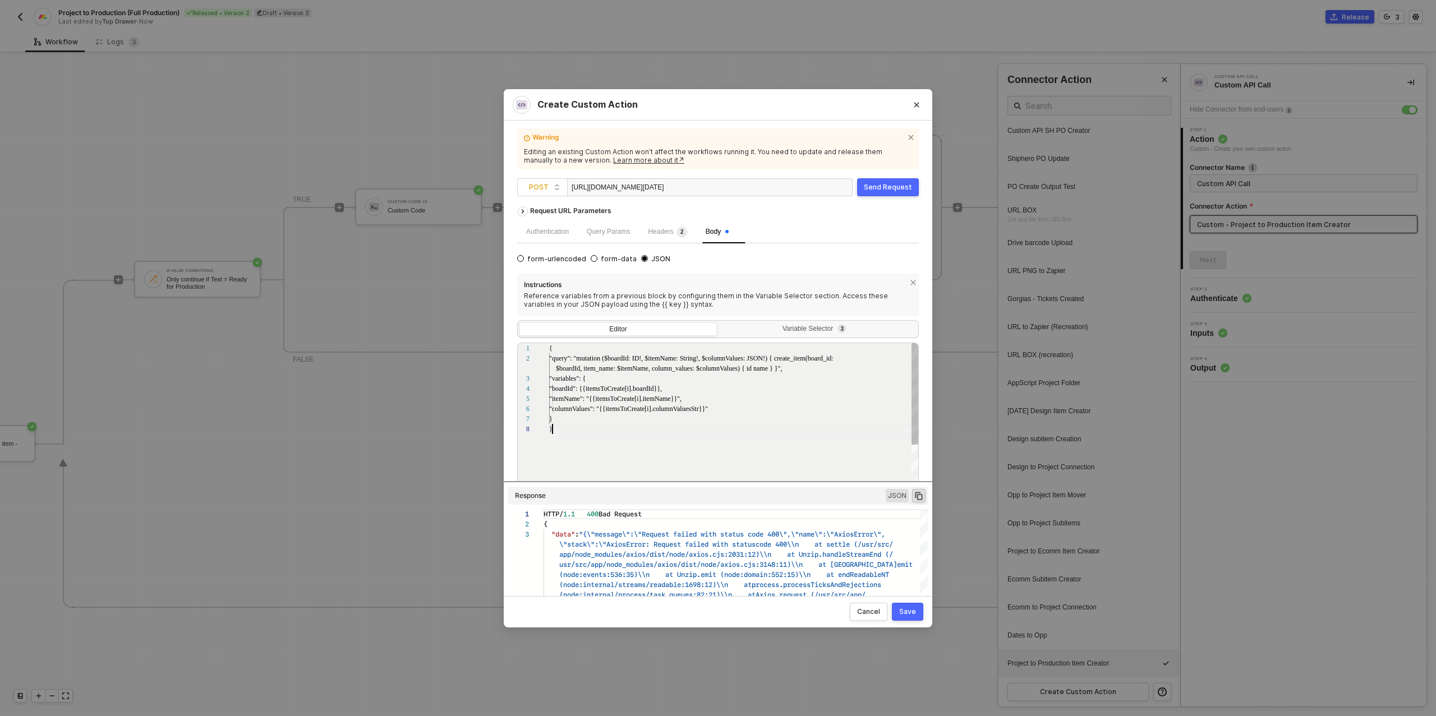
scroll to position [71, 3]
click at [884, 185] on div "Send Request" at bounding box center [888, 187] width 48 height 9
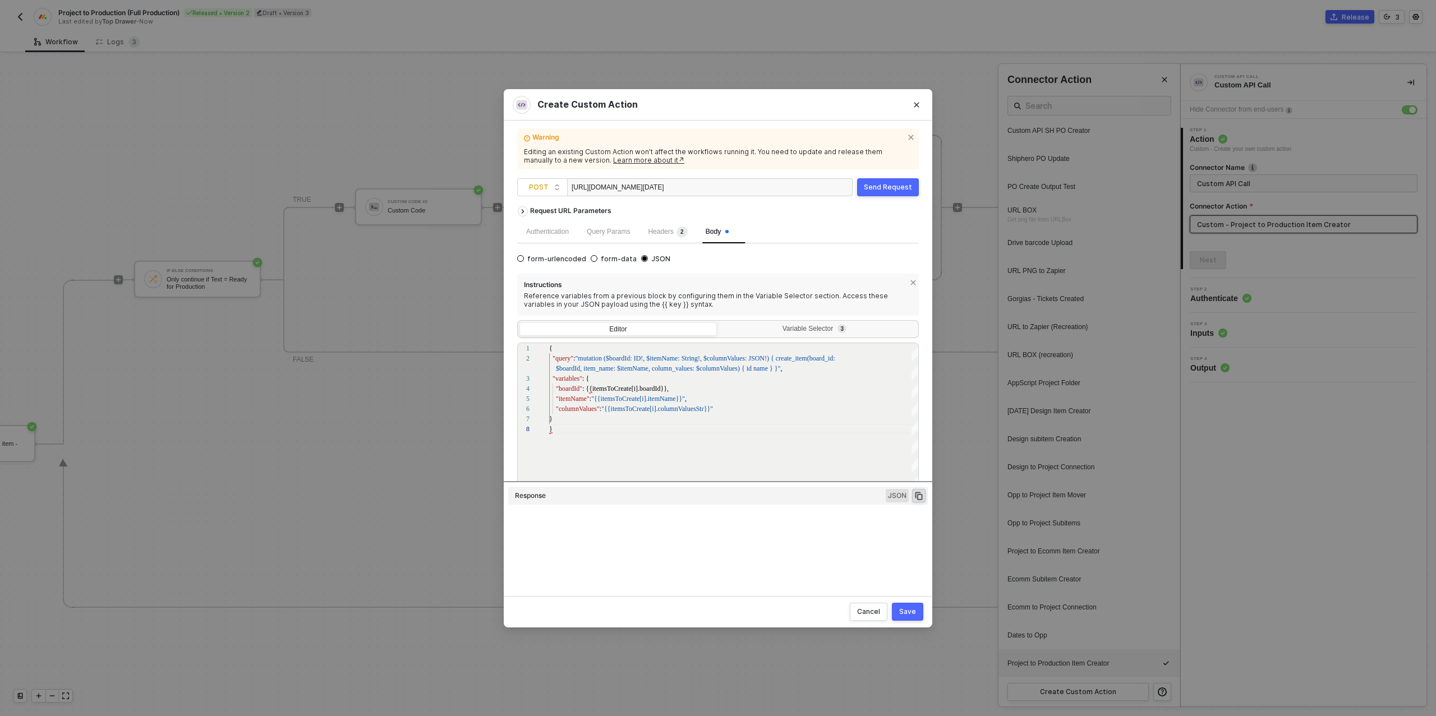
type textarea "HTTP/1.1 400 Bad Request { "message": "SyntaxError: Expected property name or '…"
click at [428, 297] on div "Create Custom Action Warning Editing an existing Custom Action won’t affect the…" at bounding box center [718, 358] width 1436 height 716
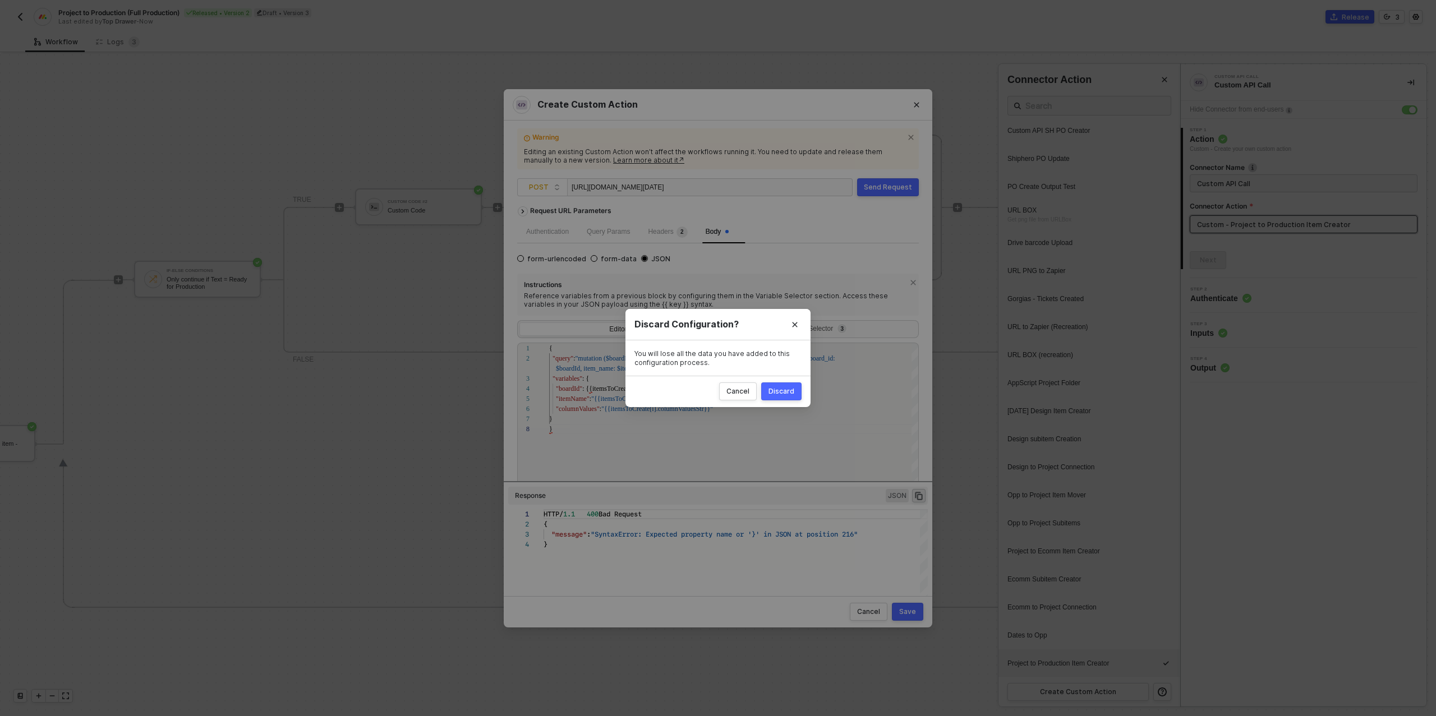
drag, startPoint x: 800, startPoint y: 325, endPoint x: 804, endPoint y: 345, distance: 20.6
click at [800, 325] on button "Close" at bounding box center [795, 325] width 18 height 18
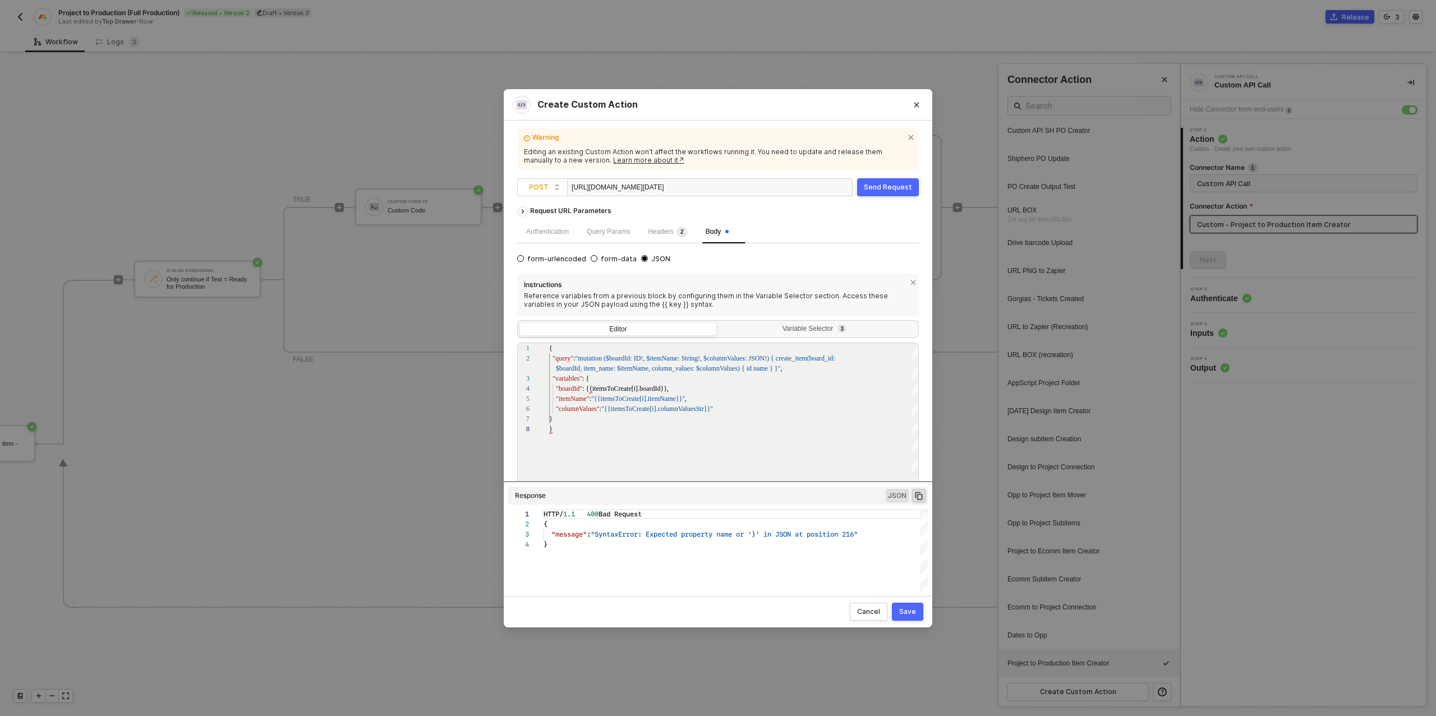
click at [910, 614] on div "Save" at bounding box center [907, 611] width 17 height 9
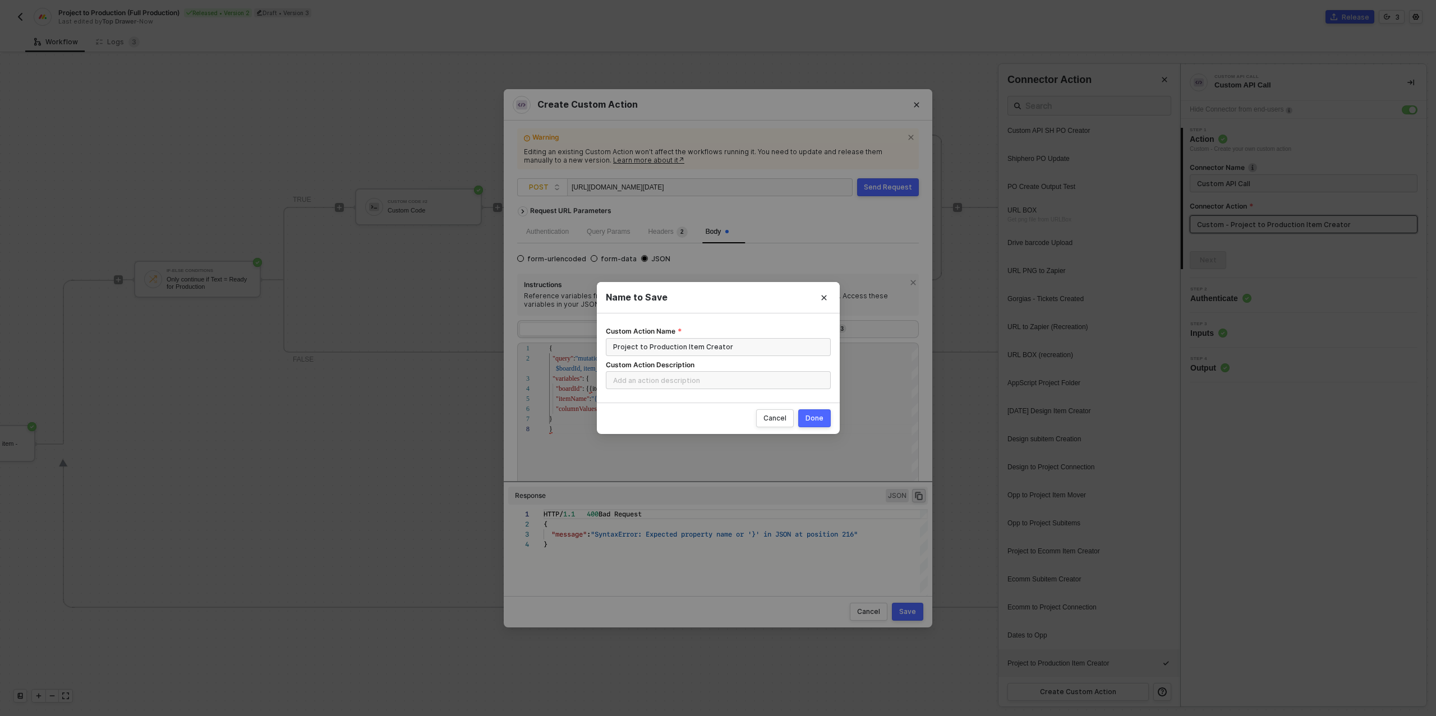
click at [818, 416] on div "Done" at bounding box center [814, 418] width 18 height 9
radio input "true"
radio input "false"
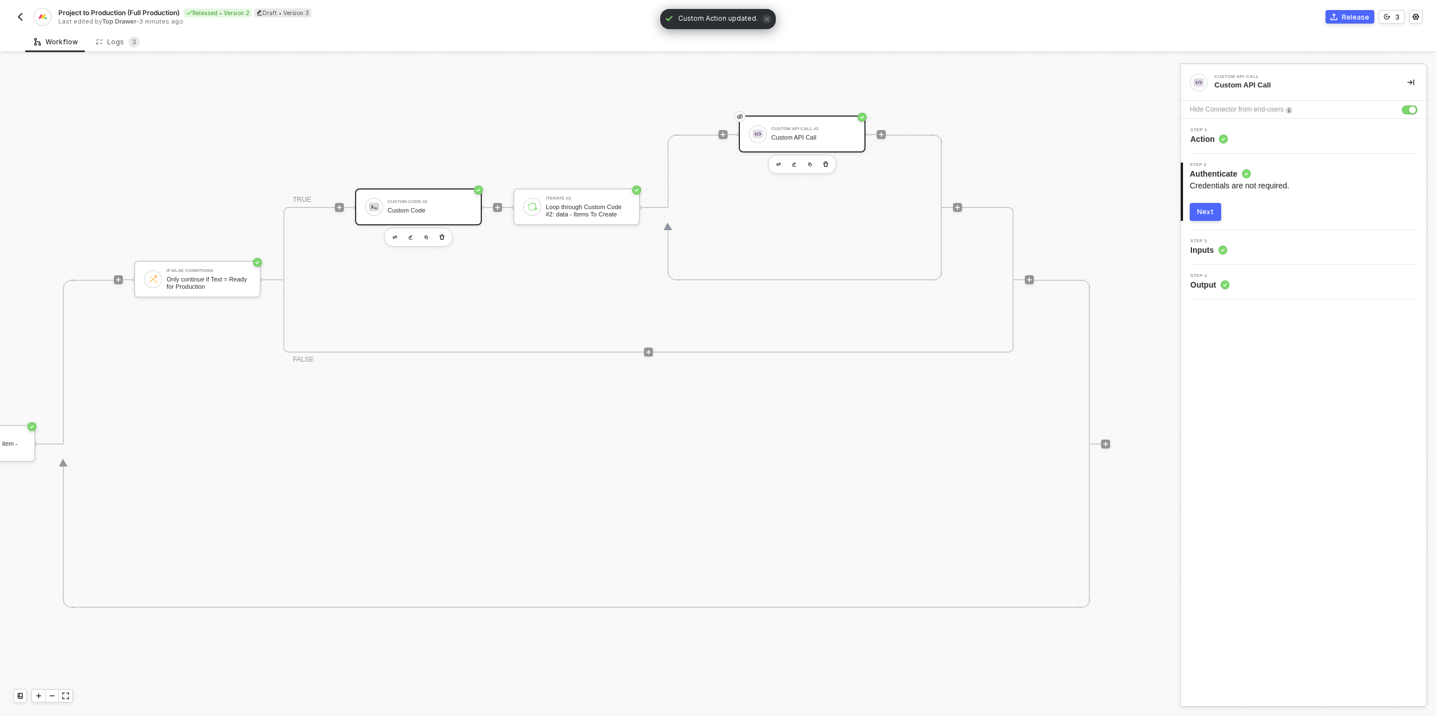
click at [432, 212] on div "Custom Code" at bounding box center [430, 210] width 84 height 7
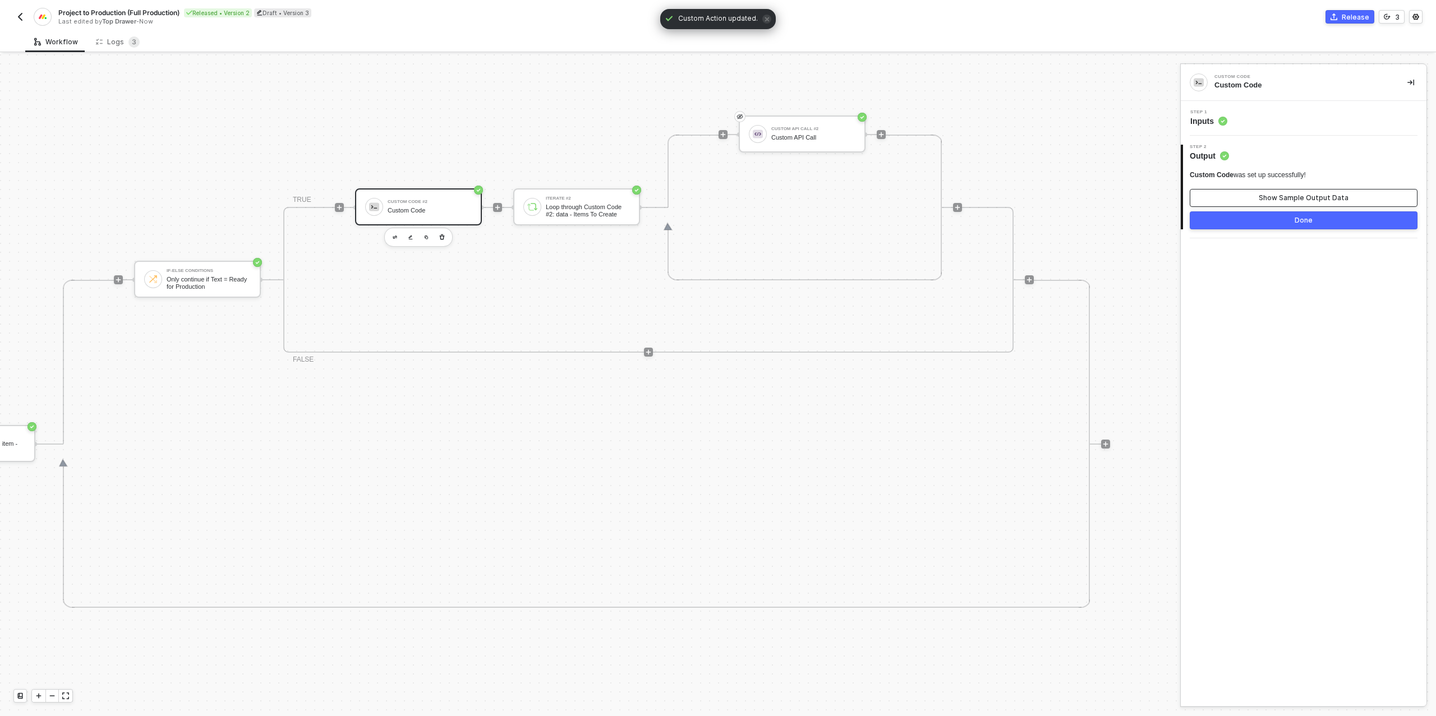
click at [1343, 195] on div "Show Sample Output Data" at bounding box center [1303, 197] width 90 height 9
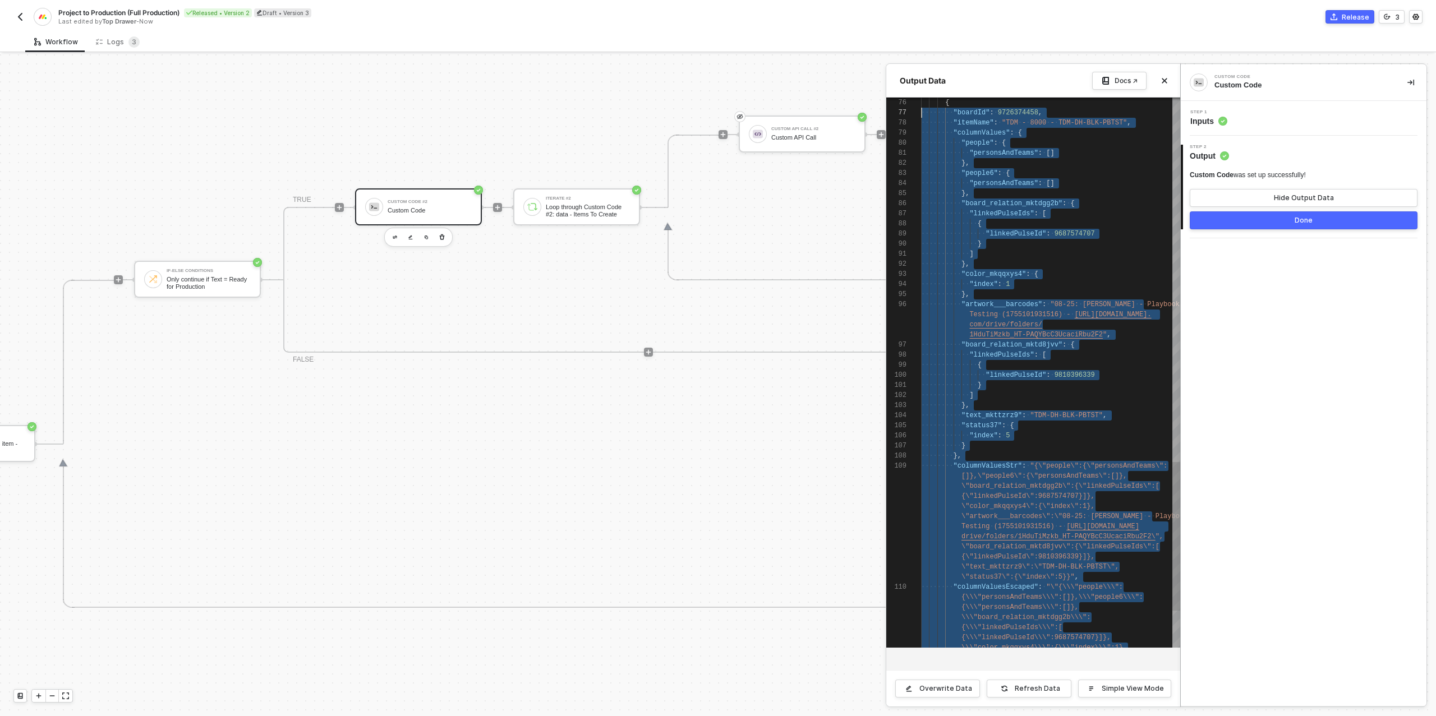
scroll to position [0, 40]
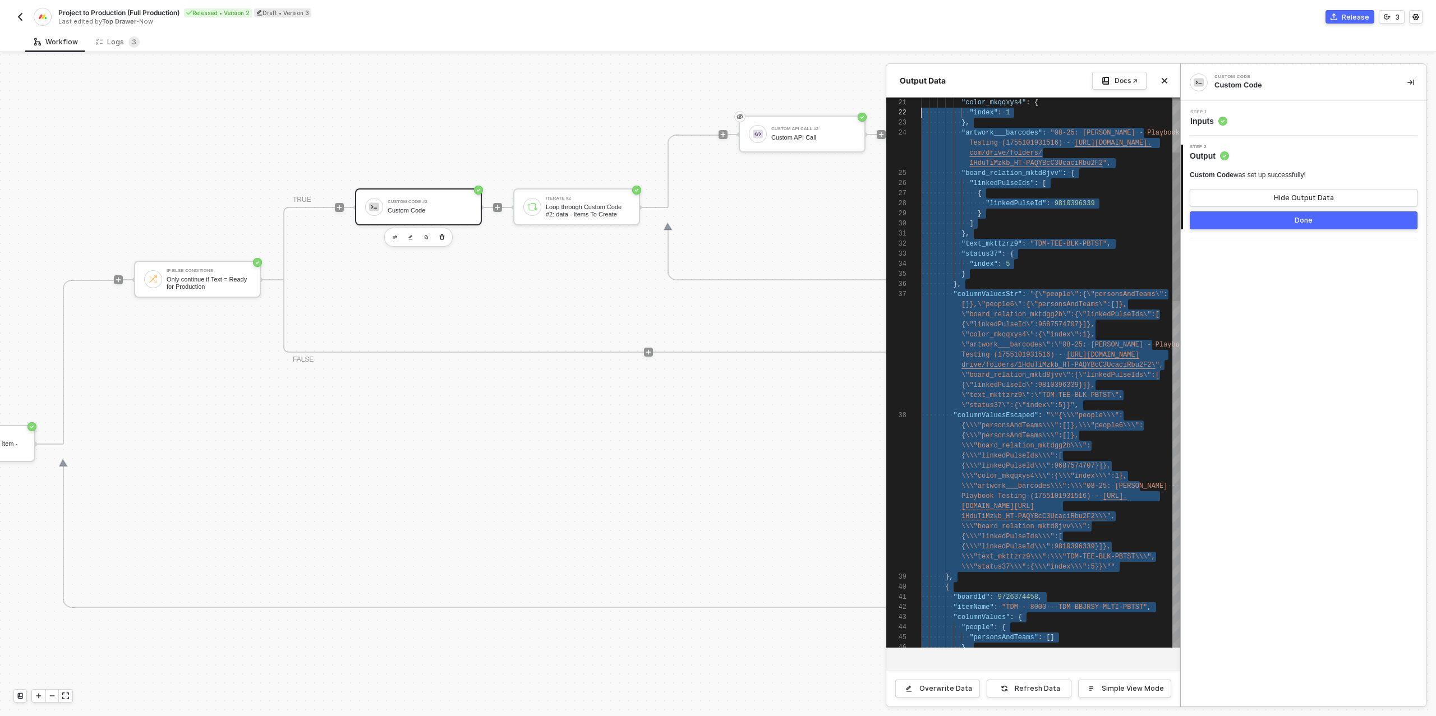
type textarea "{ "data": { "itemsToCreate": [ { "boardId": 9726374458, "itemName": "TDM - 8000…"
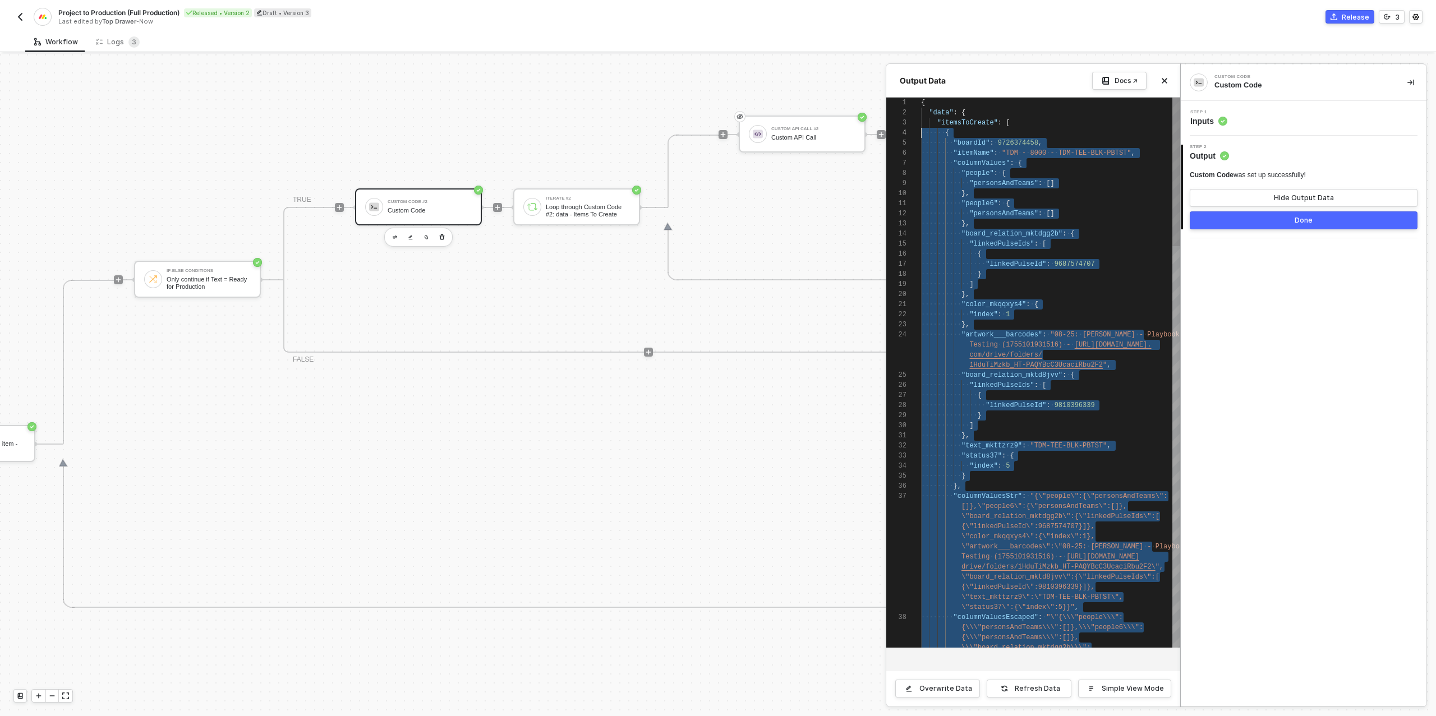
scroll to position [0, 0]
drag, startPoint x: 939, startPoint y: 640, endPoint x: 958, endPoint y: 116, distance: 524.1
click at [1319, 216] on button "Done" at bounding box center [1303, 220] width 228 height 18
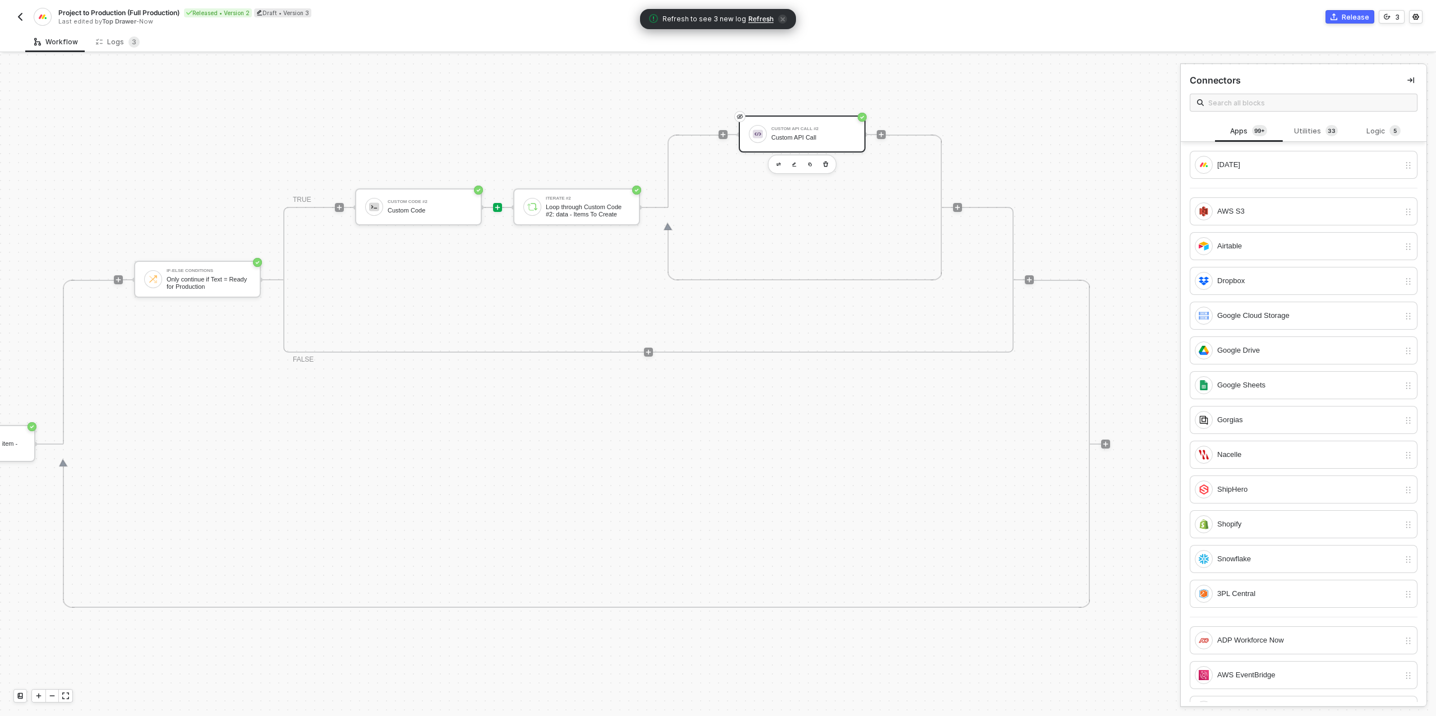
click at [814, 145] on div "Custom API Call #2 Custom API Call" at bounding box center [802, 134] width 127 height 37
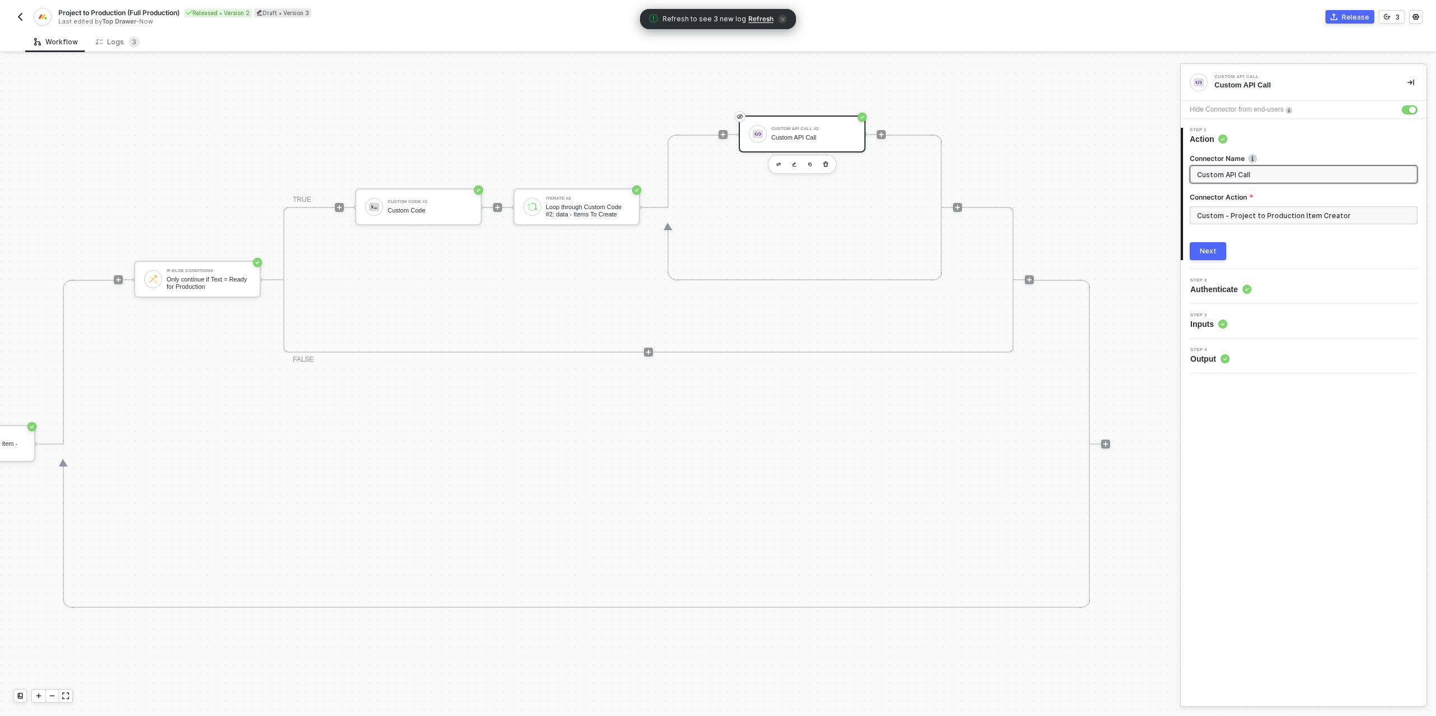
click at [1213, 248] on div "Next" at bounding box center [1208, 251] width 17 height 9
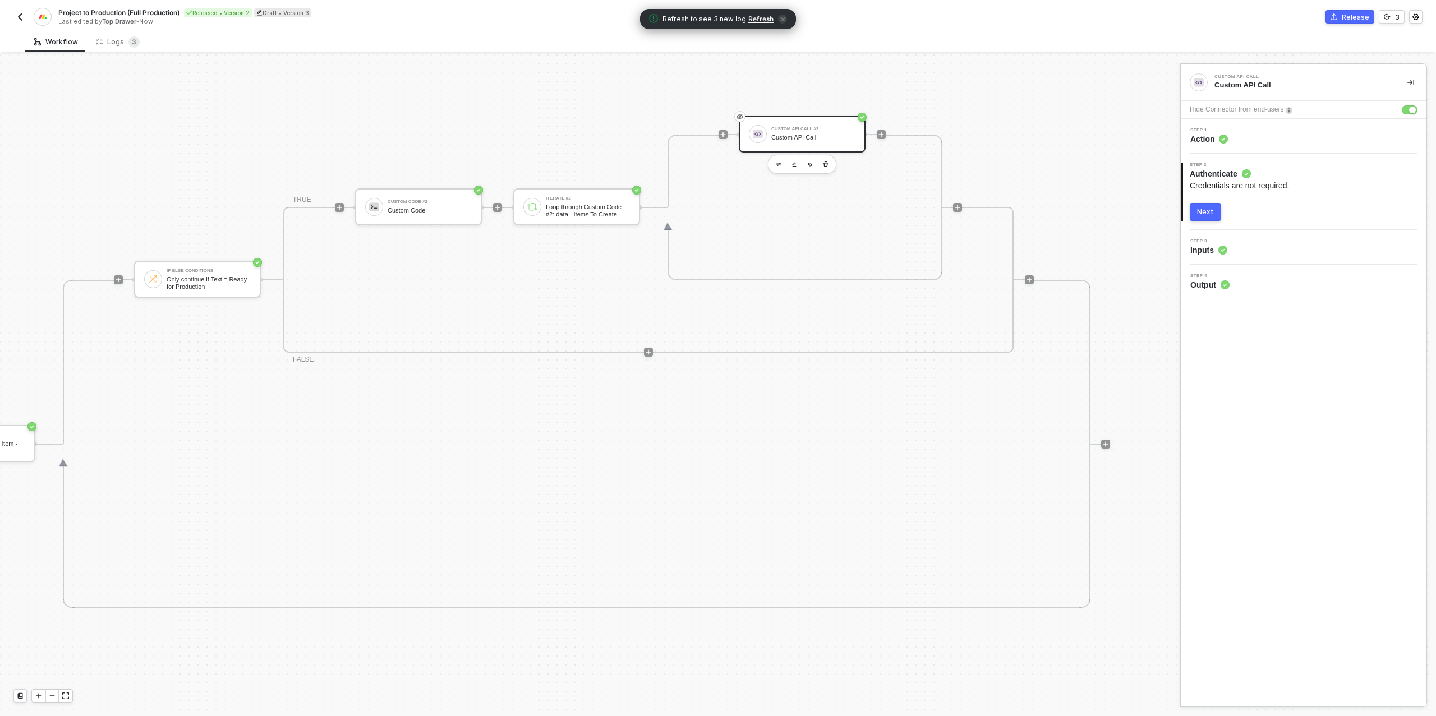
click at [1207, 215] on div "Next" at bounding box center [1205, 212] width 17 height 9
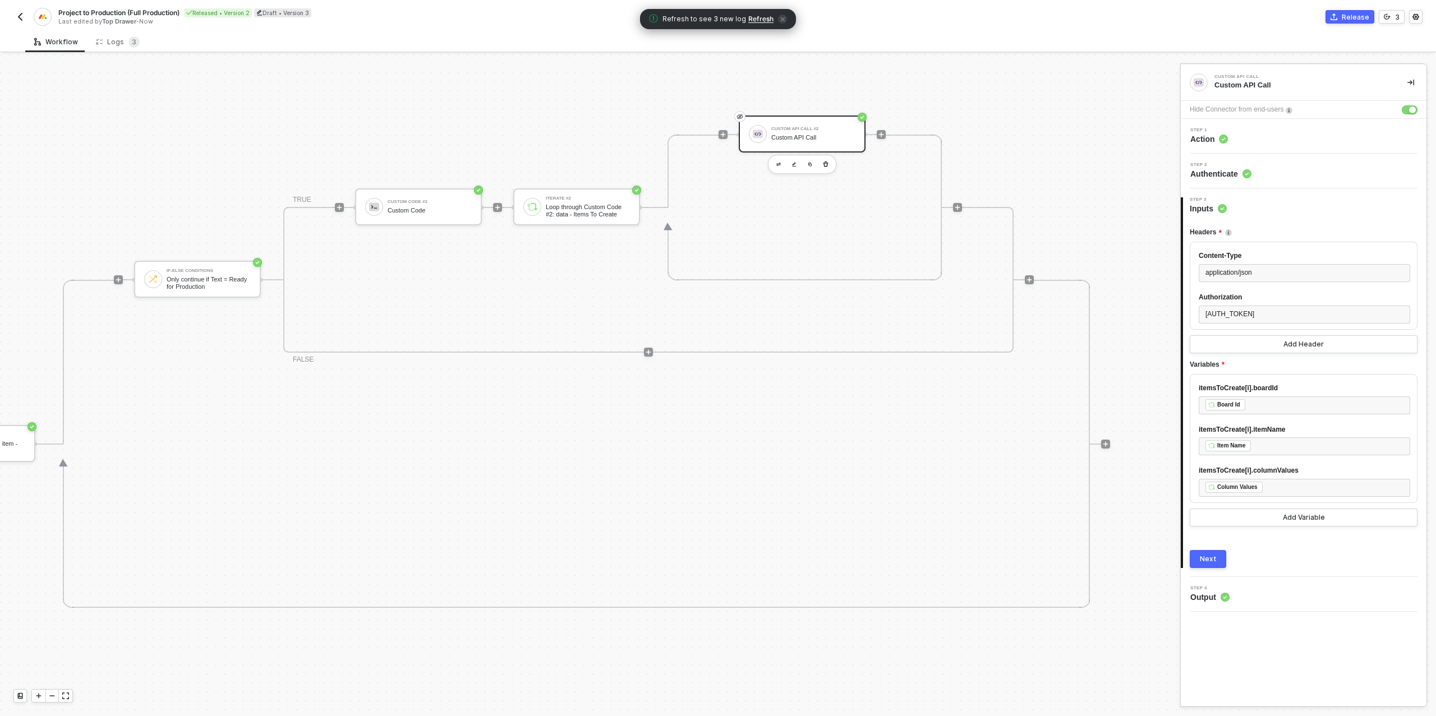
click at [1238, 141] on div "Step 1 Action" at bounding box center [1304, 136] width 243 height 17
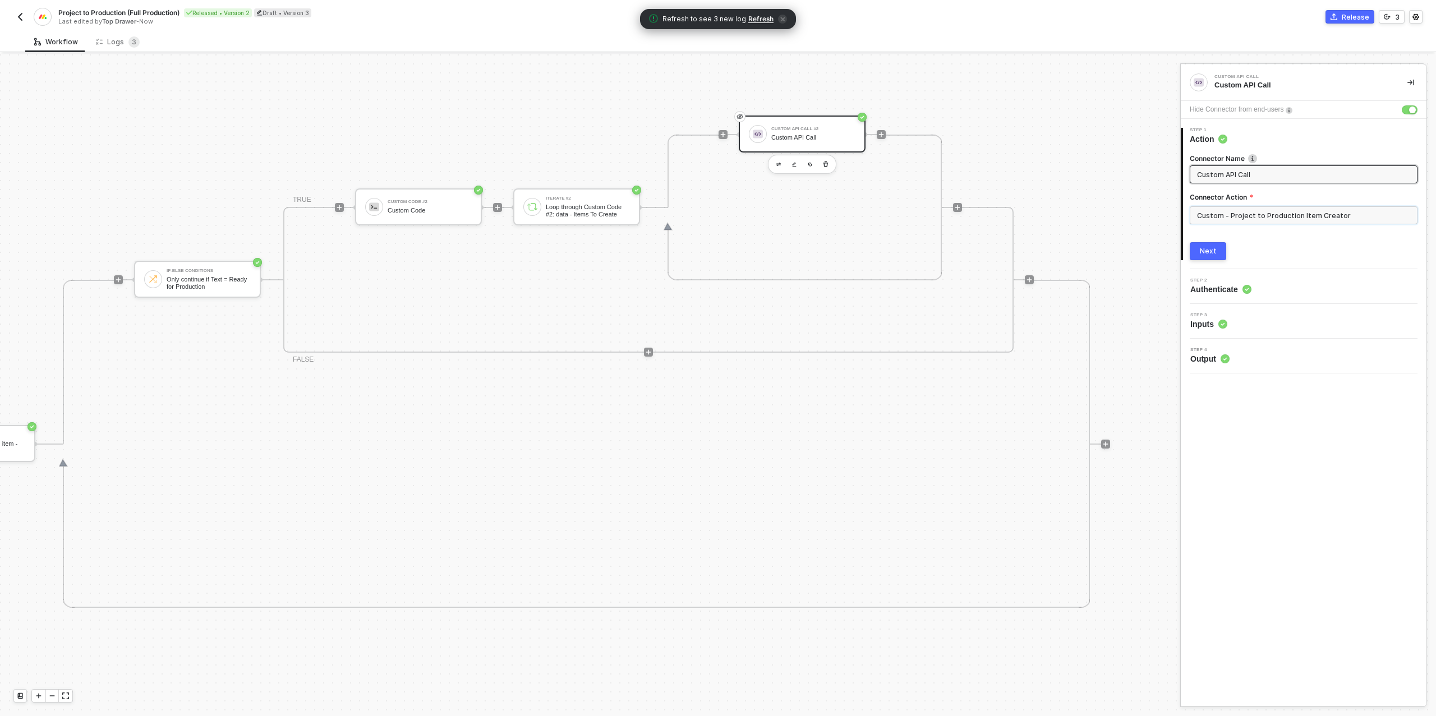
click at [1307, 219] on input "Custom - Project to Production Item Creator" at bounding box center [1303, 215] width 228 height 18
drag, startPoint x: 1115, startPoint y: 142, endPoint x: 1117, endPoint y: 186, distance: 43.8
click at [1115, 142] on div "Custom Actions" at bounding box center [1088, 136] width 181 height 22
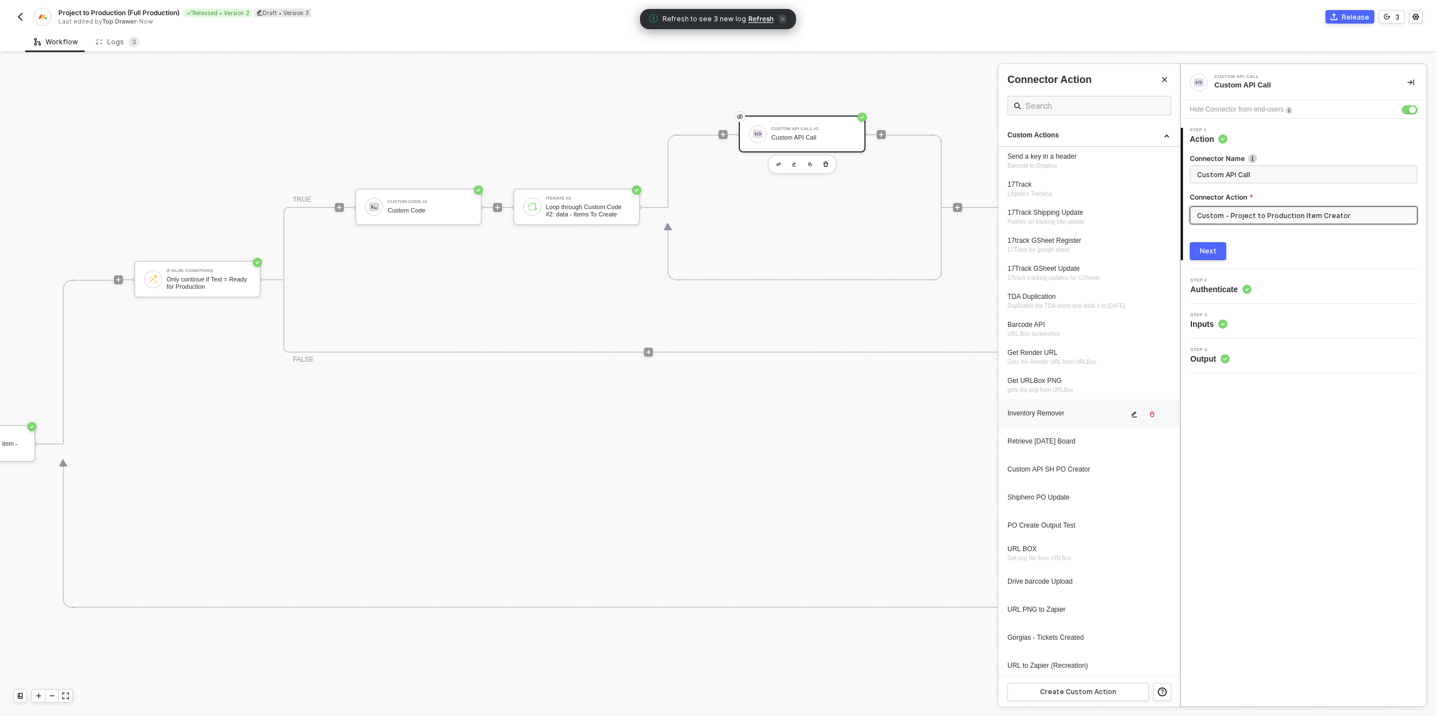
scroll to position [339, 0]
click at [1133, 666] on icon "icon-edit" at bounding box center [1134, 664] width 7 height 7
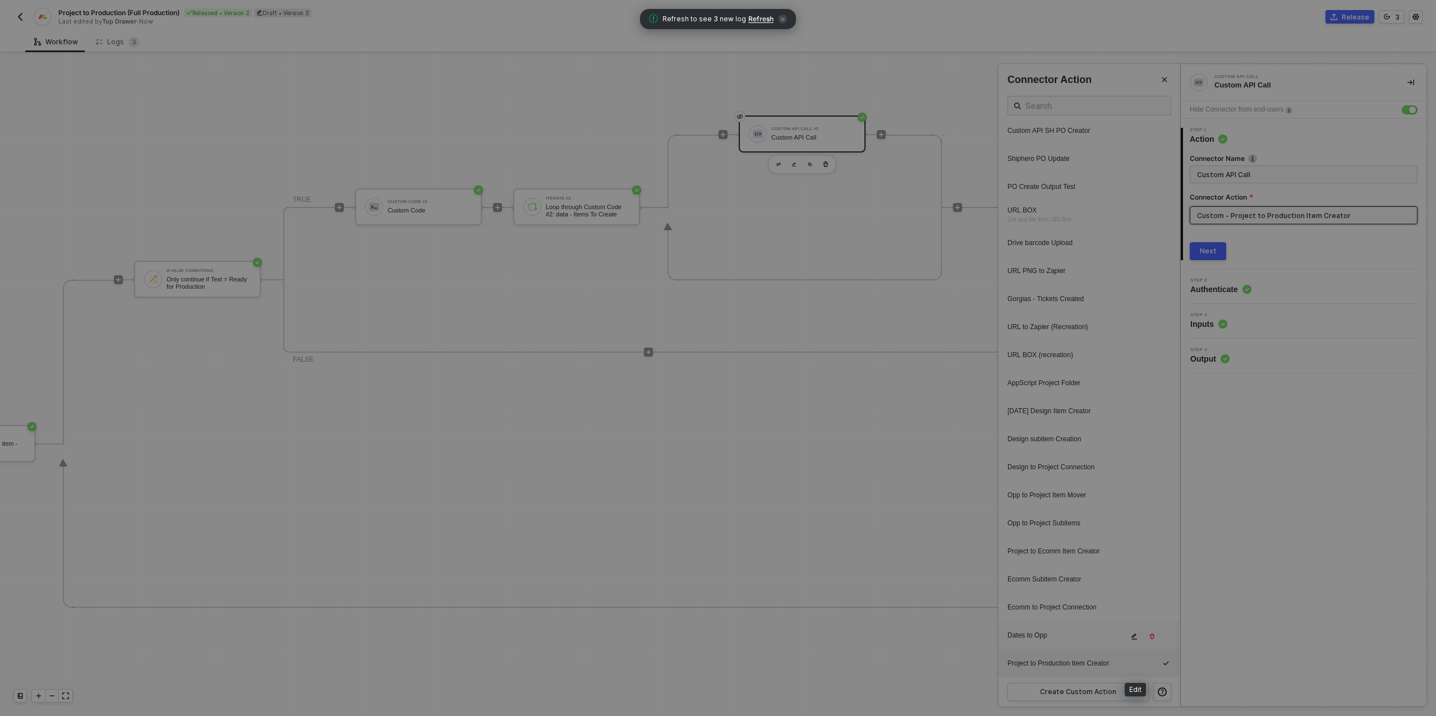
type textarea "HTTP/1.1 400 Bad Request { "message": "SyntaxError: Expected property name or '…"
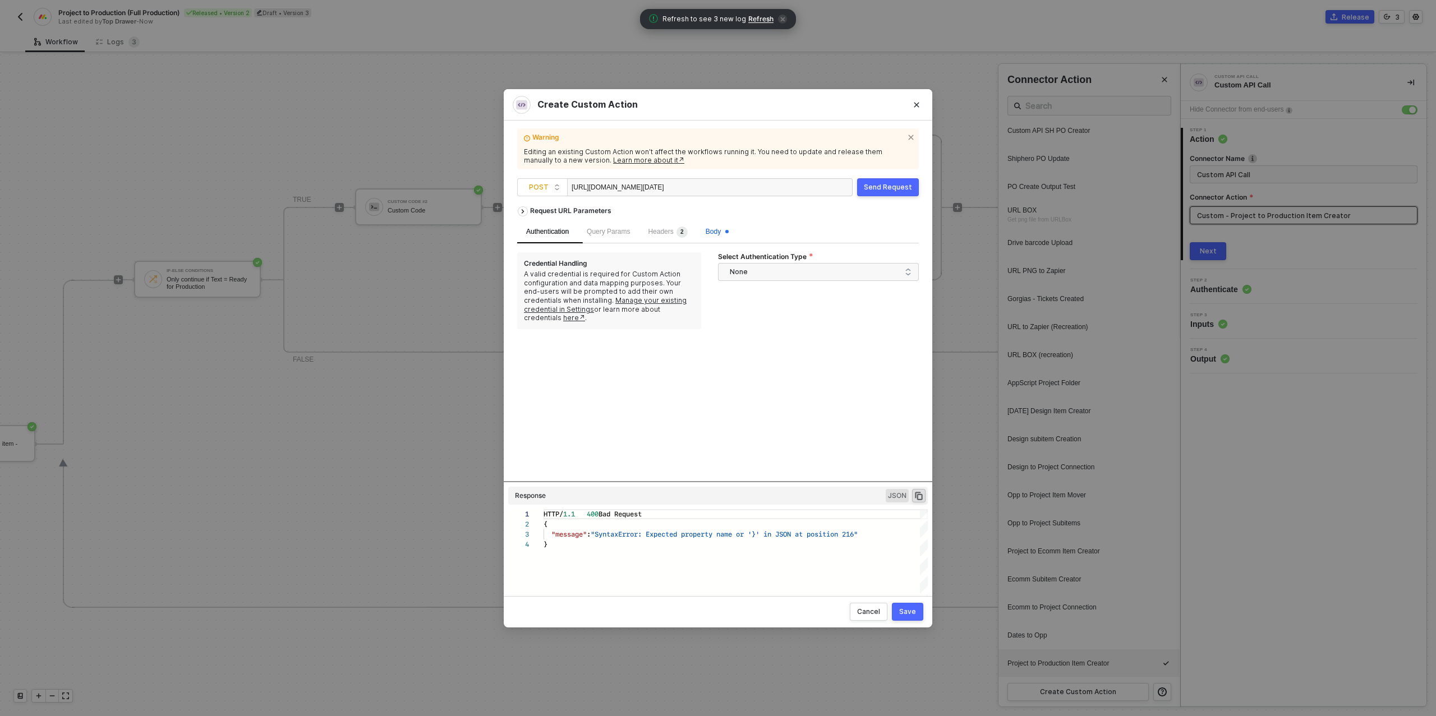
click at [722, 232] on span "Body" at bounding box center [717, 232] width 23 height 8
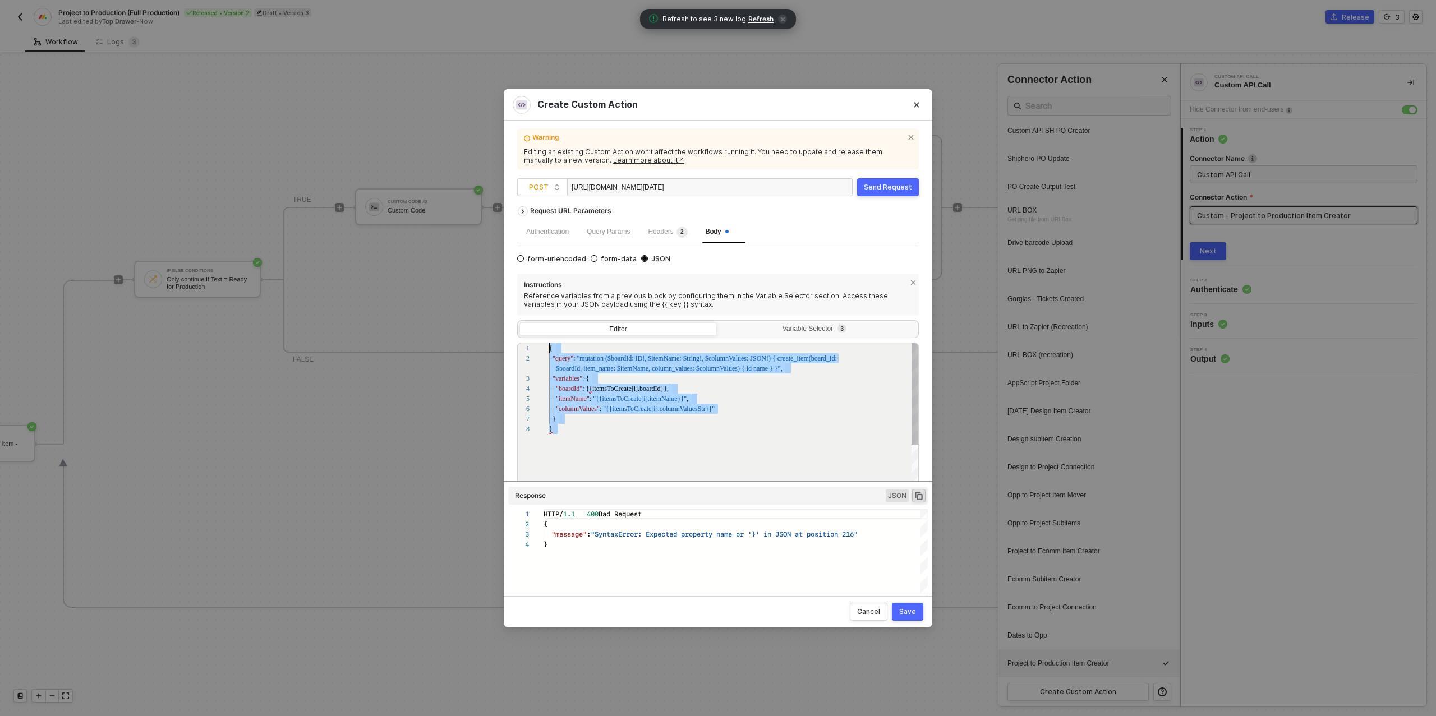
scroll to position [0, 0]
drag, startPoint x: 563, startPoint y: 432, endPoint x: 548, endPoint y: 350, distance: 83.8
